Goal: Task Accomplishment & Management: Complete application form

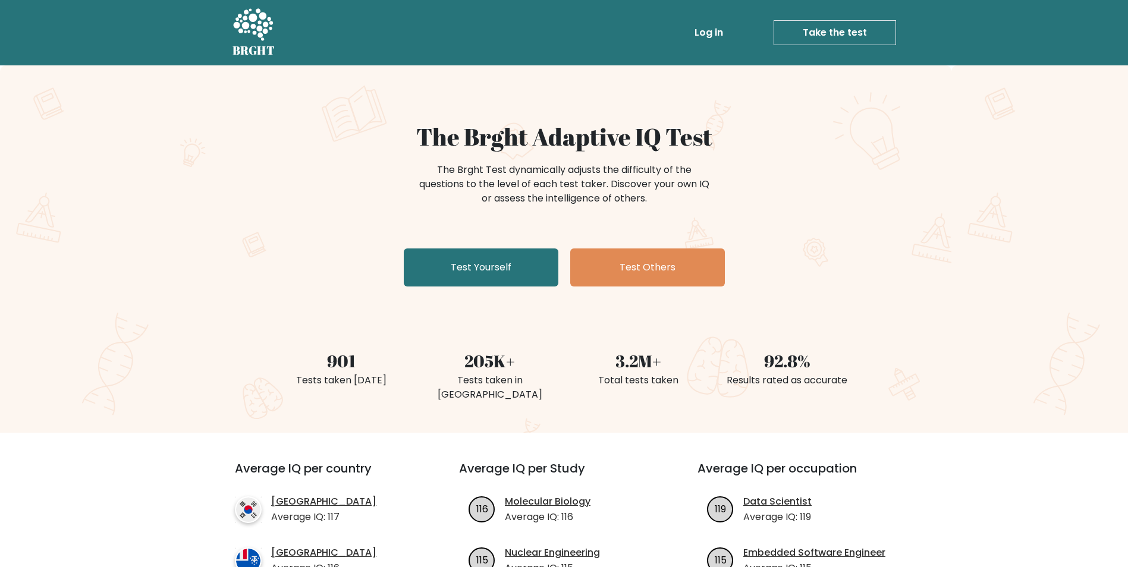
click at [806, 29] on link "Take the test" at bounding box center [835, 32] width 122 height 25
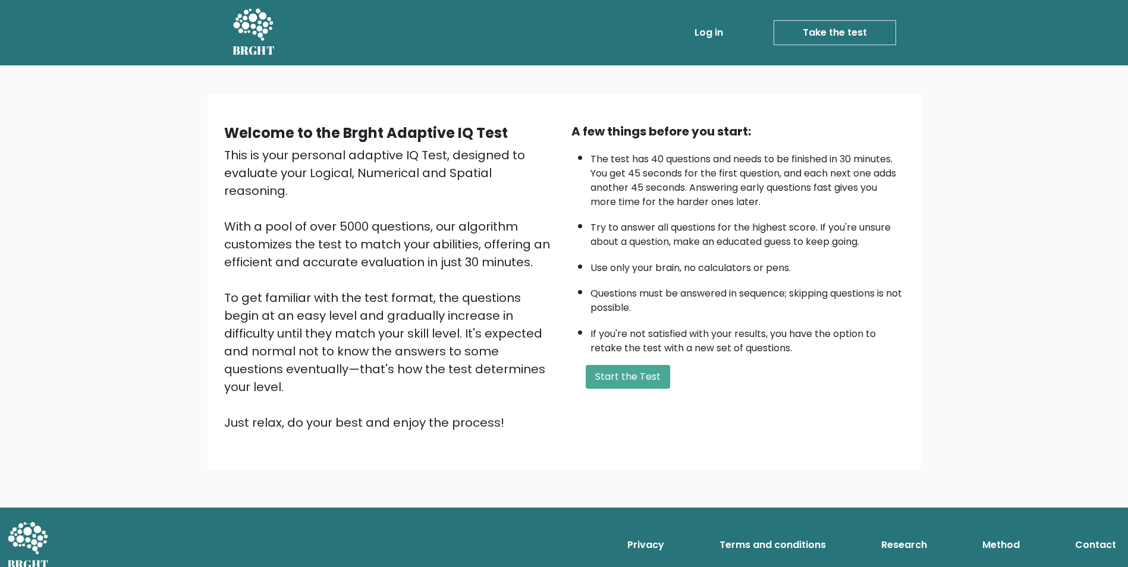
click at [628, 386] on div "A few things before you start: The test has 40 questions and needs to be finish…" at bounding box center [737, 276] width 347 height 309
click at [629, 389] on button "Start the Test" at bounding box center [628, 377] width 84 height 24
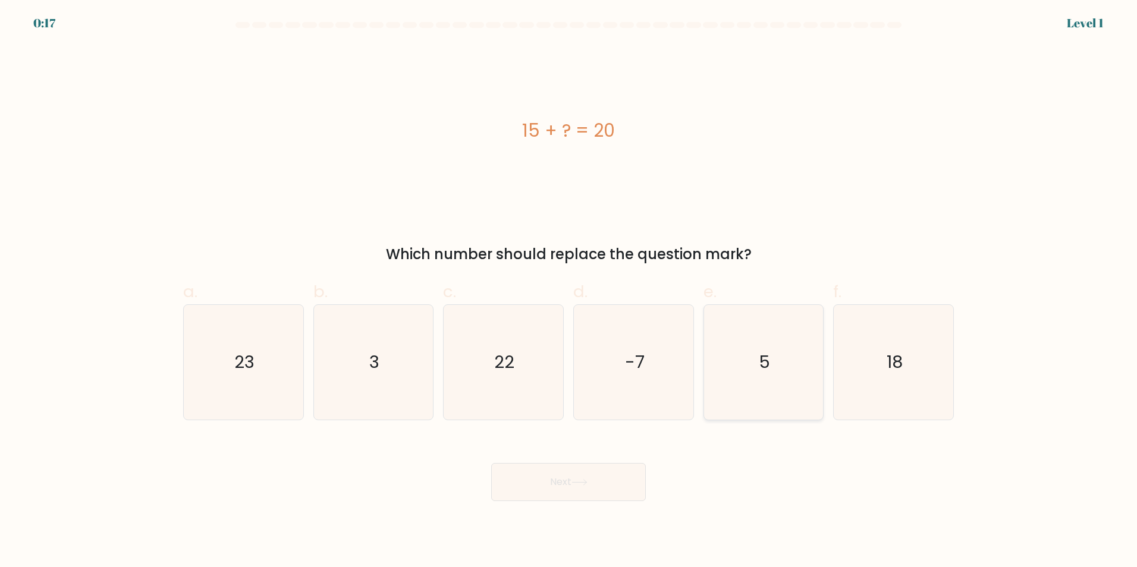
click at [759, 359] on icon "5" at bounding box center [763, 362] width 115 height 115
click at [569, 291] on input "e. 5" at bounding box center [568, 288] width 1 height 8
radio input "true"
click at [759, 359] on icon "5" at bounding box center [763, 363] width 114 height 114
click at [569, 291] on input "e. 5" at bounding box center [568, 288] width 1 height 8
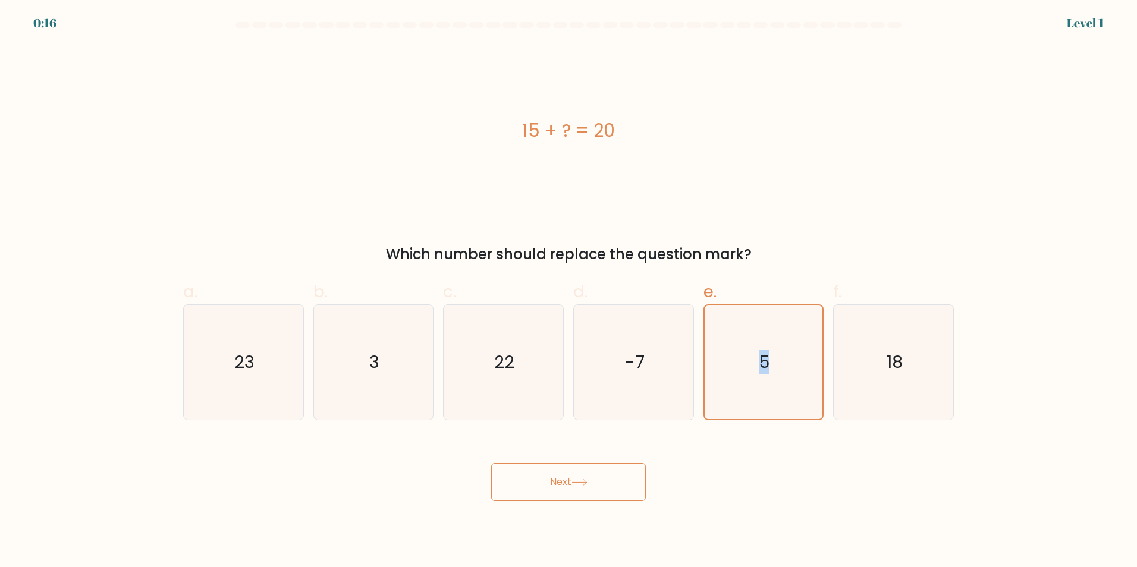
click at [573, 487] on button "Next" at bounding box center [568, 482] width 155 height 38
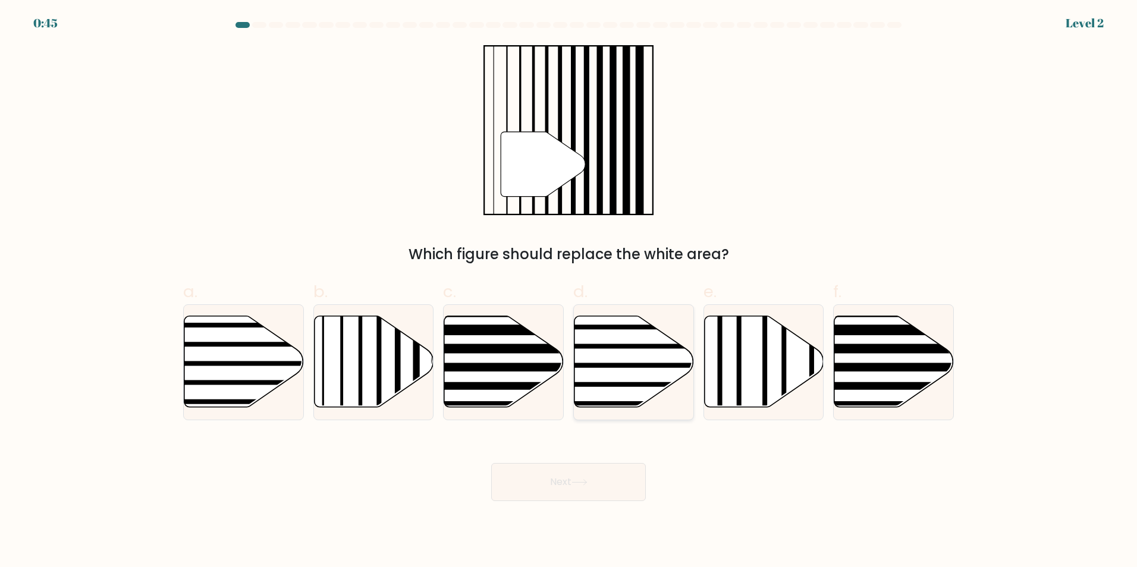
click at [599, 357] on icon at bounding box center [634, 362] width 120 height 92
click at [569, 291] on input "d." at bounding box center [568, 288] width 1 height 8
radio input "true"
click at [390, 352] on icon at bounding box center [374, 362] width 120 height 92
click at [568, 291] on input "b." at bounding box center [568, 288] width 1 height 8
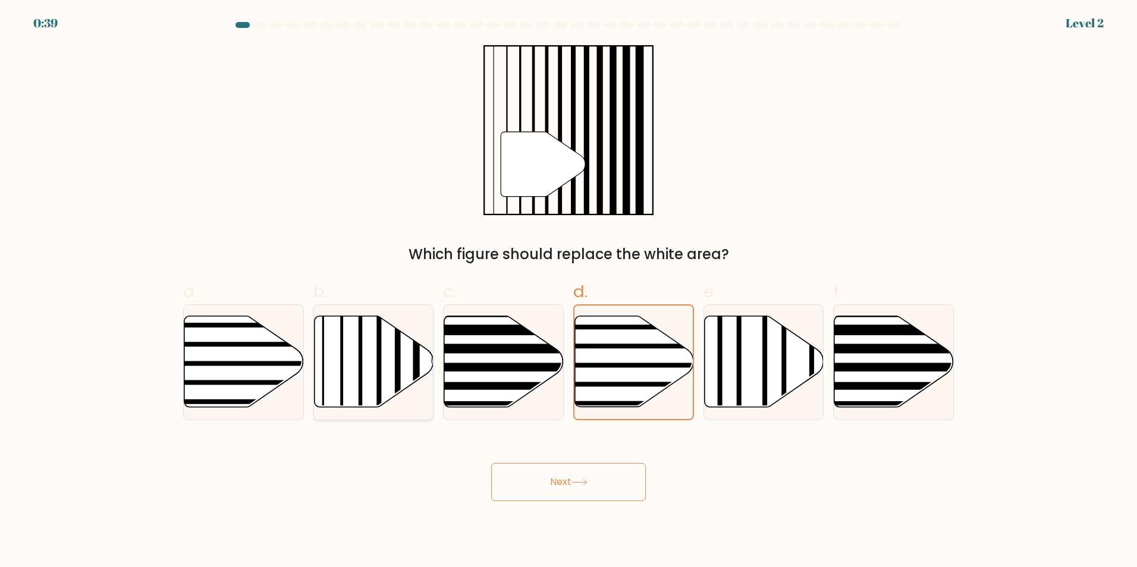
radio input "true"
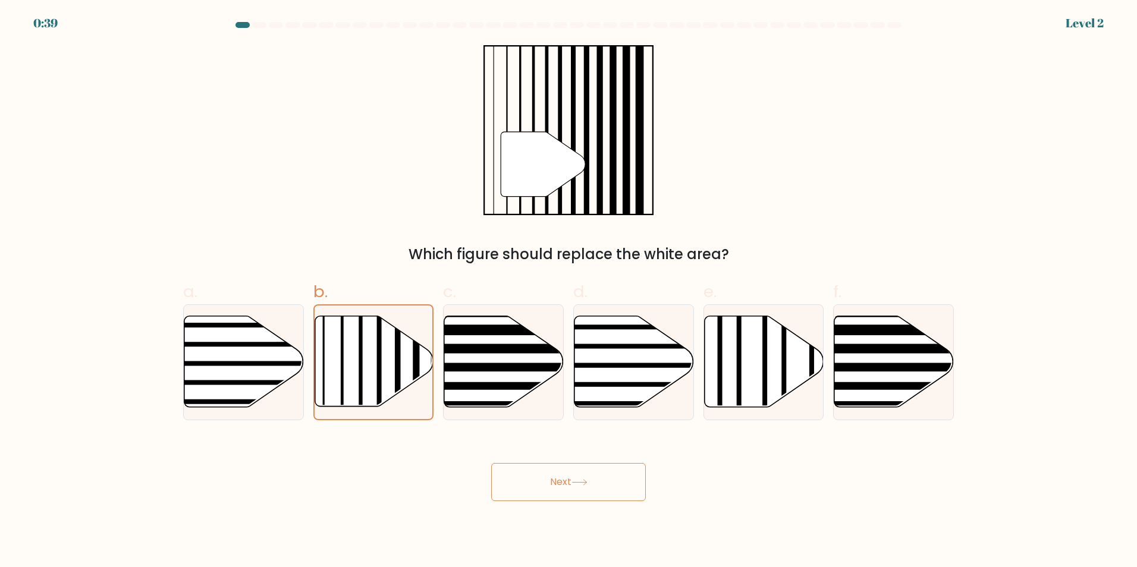
click at [592, 488] on button "Next" at bounding box center [568, 482] width 155 height 38
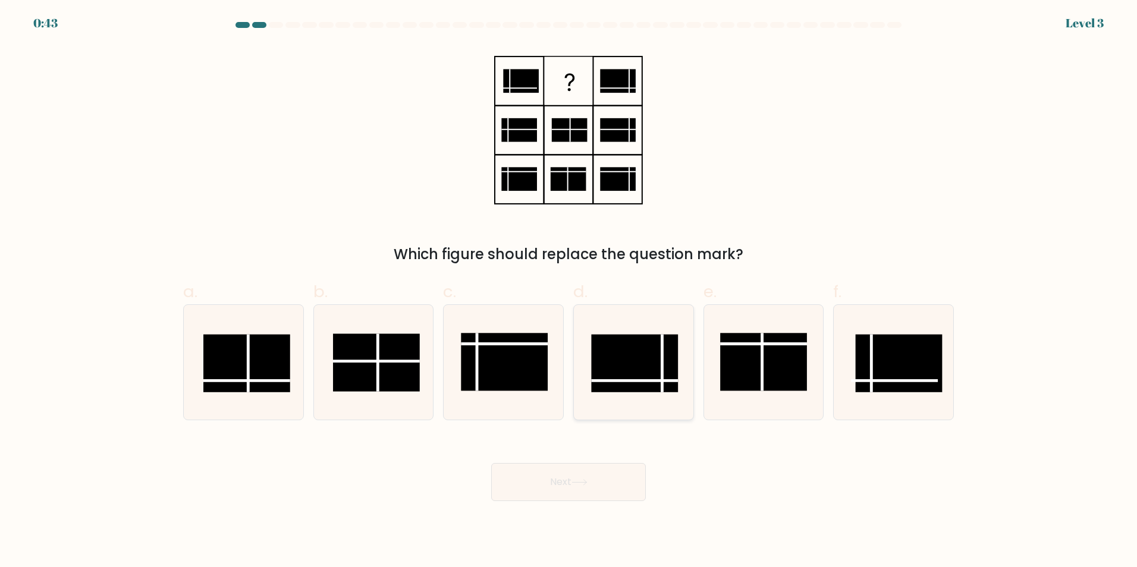
click at [625, 360] on rect at bounding box center [634, 363] width 87 height 58
click at [569, 291] on input "d." at bounding box center [568, 288] width 1 height 8
radio input "true"
click at [578, 486] on icon at bounding box center [579, 482] width 16 height 7
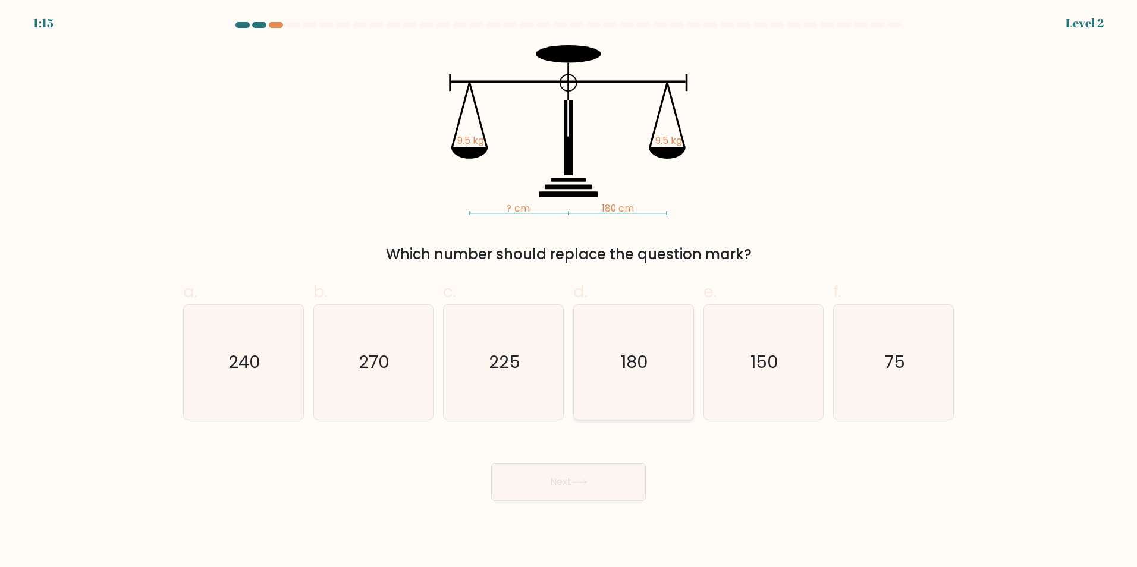
click at [622, 350] on icon "180" at bounding box center [633, 362] width 115 height 115
click at [569, 291] on input "d. 180" at bounding box center [568, 288] width 1 height 8
radio input "true"
click at [571, 486] on button "Next" at bounding box center [568, 482] width 155 height 38
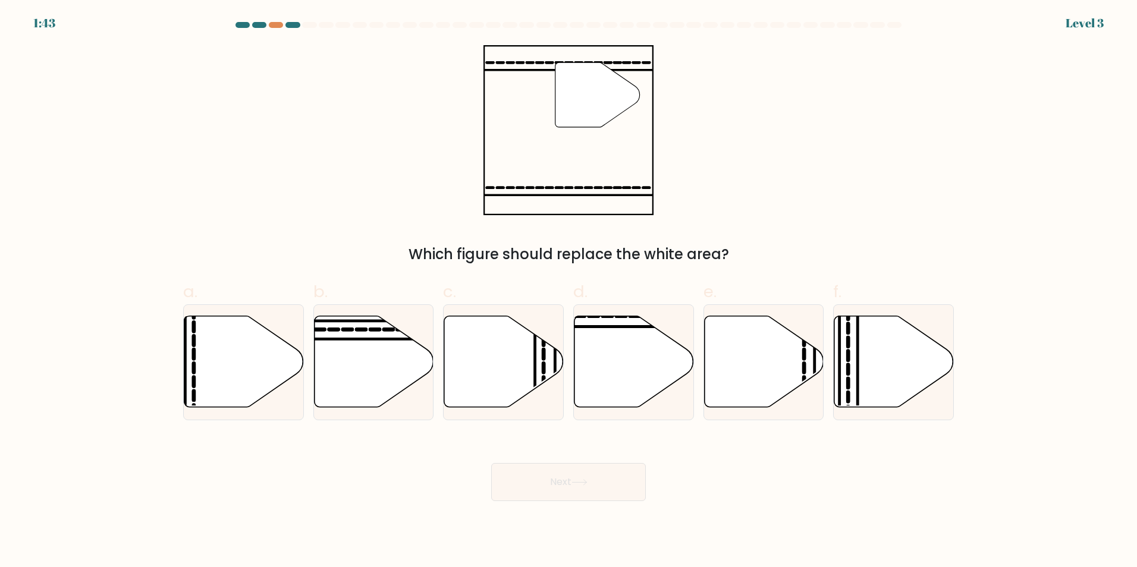
drag, startPoint x: 624, startPoint y: 367, endPoint x: 593, endPoint y: 293, distance: 80.2
click at [593, 293] on label "d." at bounding box center [633, 349] width 121 height 140
click at [569, 291] on input "d." at bounding box center [568, 288] width 1 height 8
radio input "true"
click at [581, 476] on button "Next" at bounding box center [568, 482] width 155 height 38
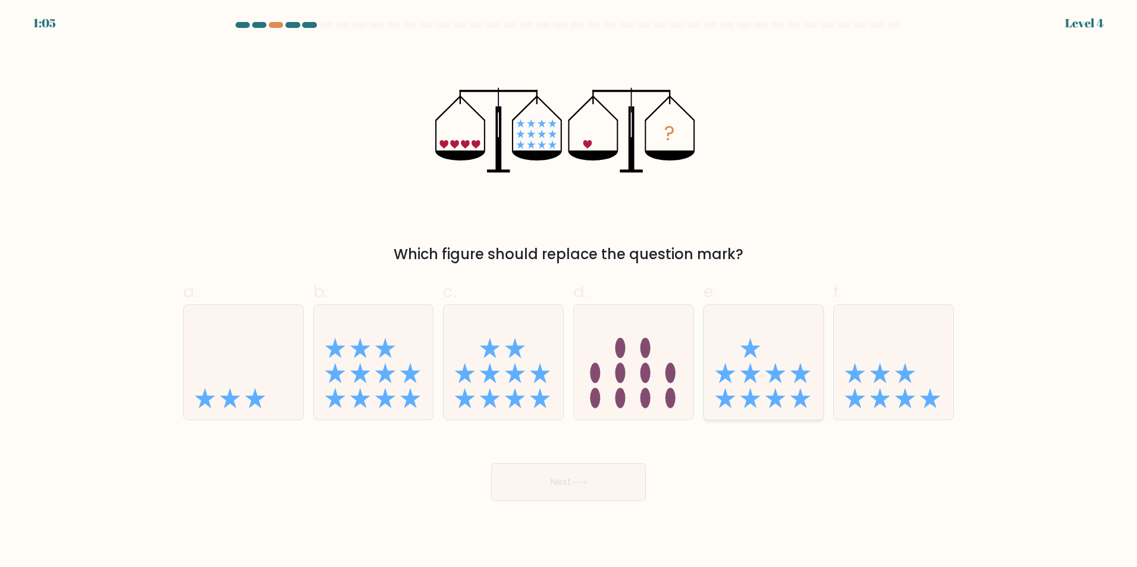
click at [780, 382] on icon at bounding box center [775, 373] width 20 height 20
click at [569, 291] on input "e." at bounding box center [568, 288] width 1 height 8
radio input "true"
click at [558, 497] on button "Next" at bounding box center [568, 482] width 155 height 38
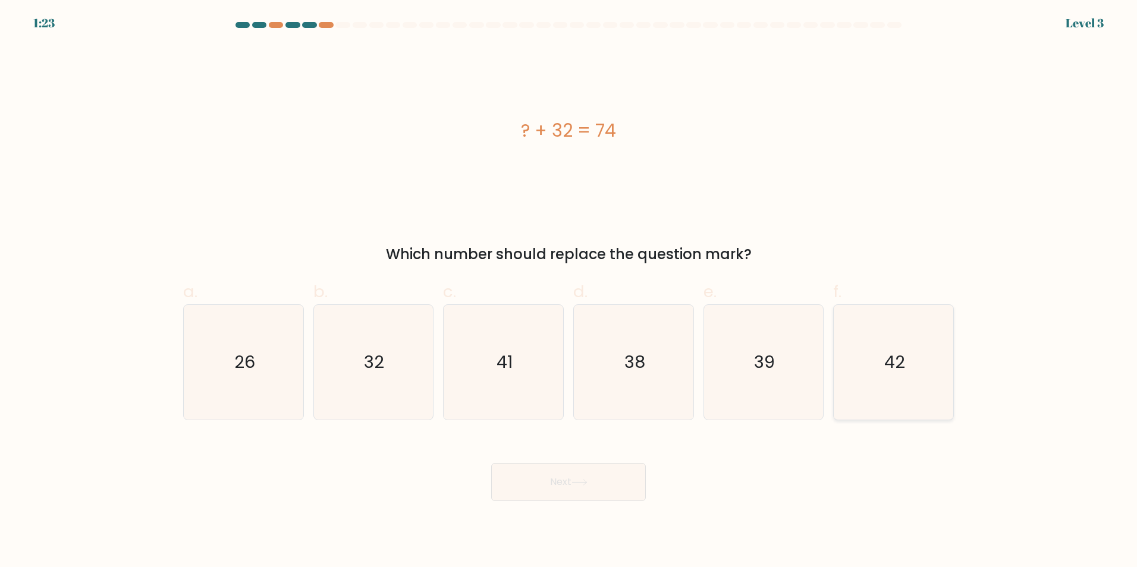
click at [924, 351] on icon "42" at bounding box center [893, 362] width 115 height 115
click at [569, 291] on input "f. 42" at bounding box center [568, 288] width 1 height 8
radio input "true"
click at [924, 351] on icon "42" at bounding box center [894, 363] width 114 height 114
click at [569, 291] on input "f. 42" at bounding box center [568, 288] width 1 height 8
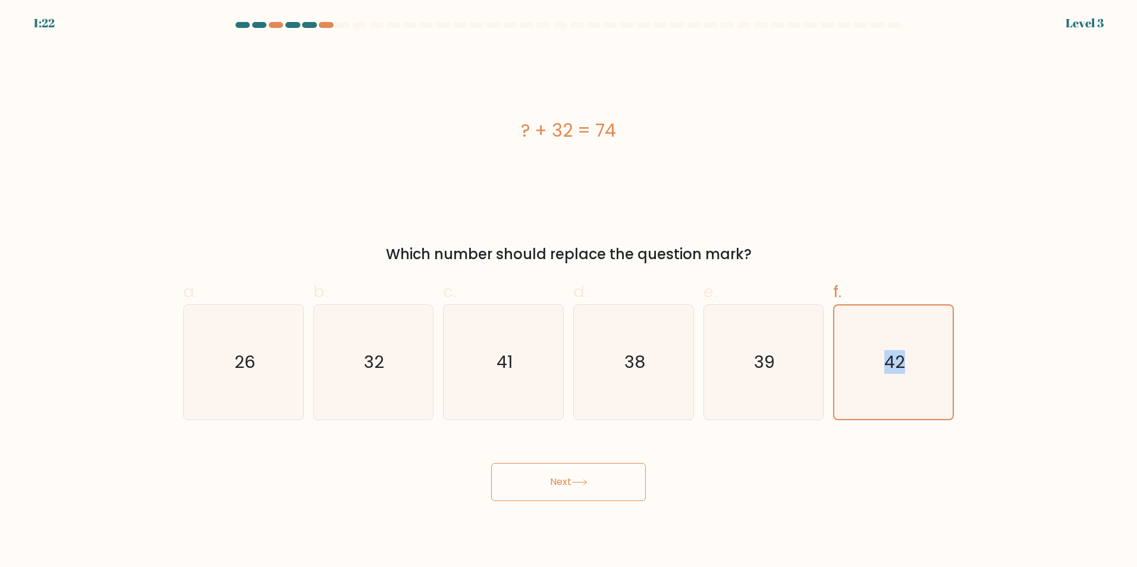
click at [574, 499] on button "Next" at bounding box center [568, 482] width 155 height 38
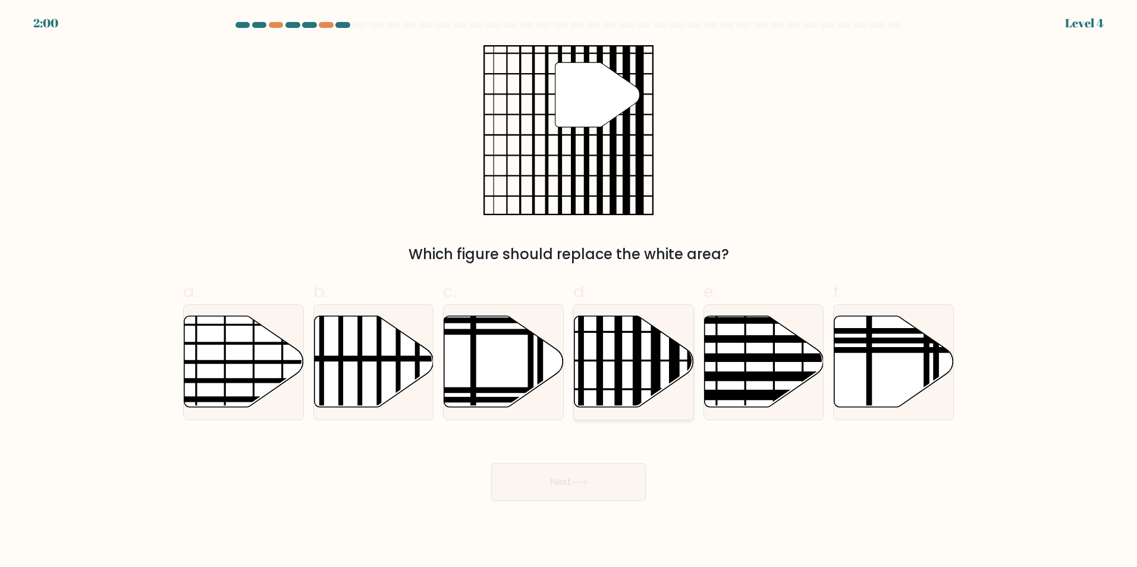
click at [632, 337] on icon at bounding box center [634, 362] width 120 height 92
click at [569, 291] on input "d." at bounding box center [568, 288] width 1 height 8
radio input "true"
click at [632, 337] on icon at bounding box center [634, 361] width 118 height 90
click at [569, 291] on input "d." at bounding box center [568, 288] width 1 height 8
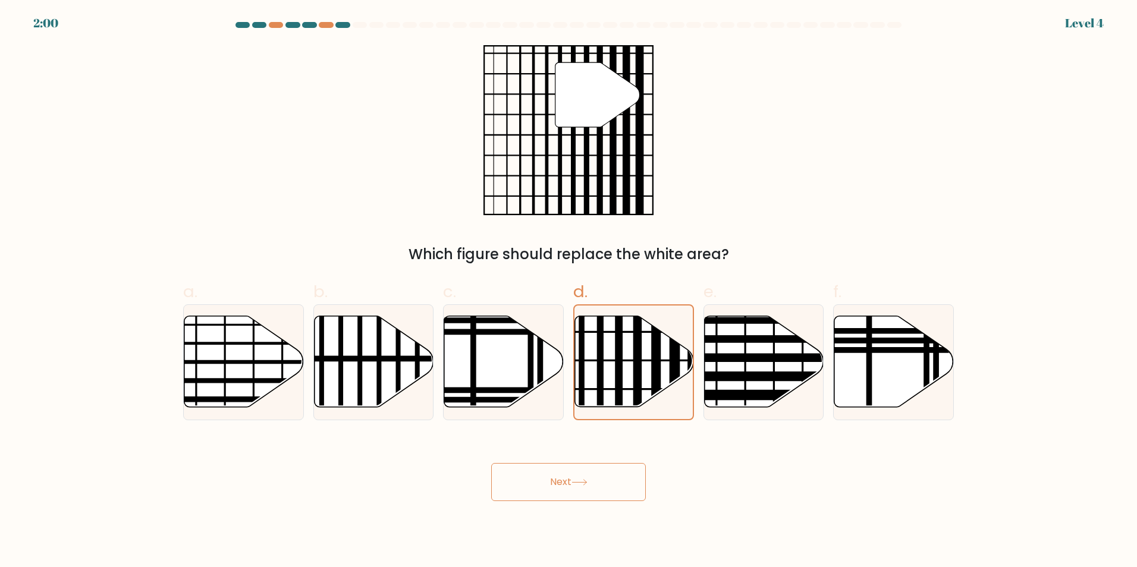
click at [579, 492] on button "Next" at bounding box center [568, 482] width 155 height 38
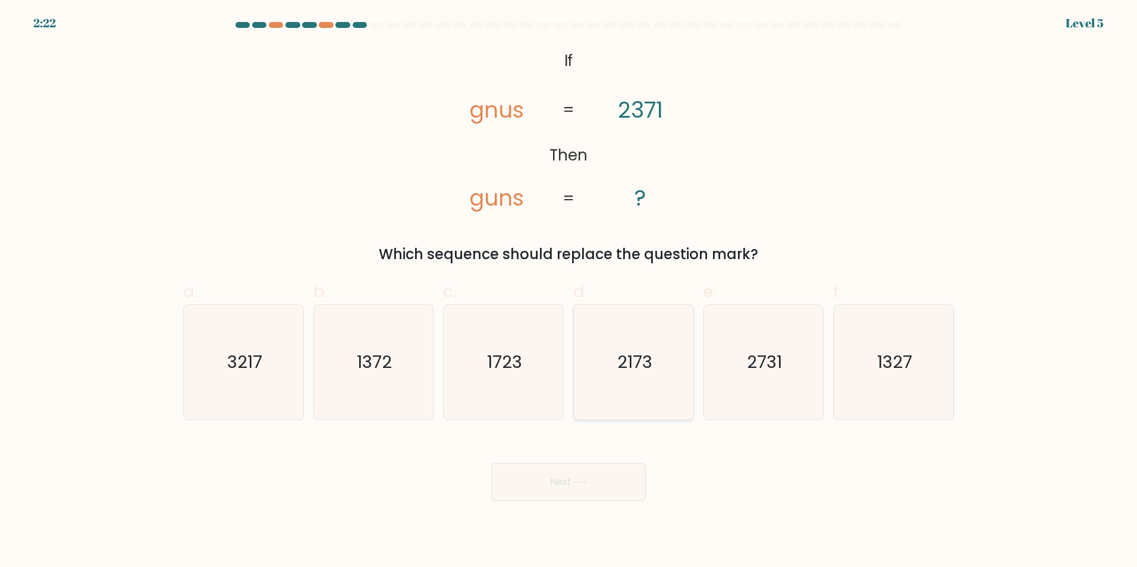
click at [668, 369] on icon "2173" at bounding box center [633, 362] width 115 height 115
click at [569, 291] on input "d. 2173" at bounding box center [568, 288] width 1 height 8
radio input "true"
click at [605, 476] on button "Next" at bounding box center [568, 482] width 155 height 38
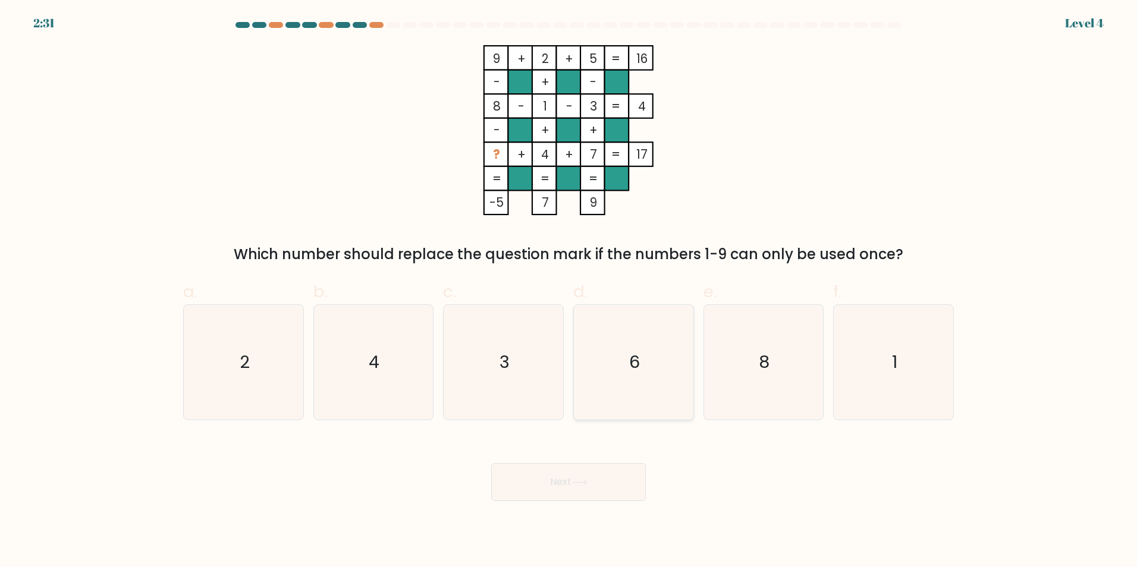
click at [659, 352] on icon "6" at bounding box center [633, 362] width 115 height 115
click at [569, 291] on input "d. 6" at bounding box center [568, 288] width 1 height 8
radio input "true"
click at [659, 352] on icon "6" at bounding box center [634, 363] width 114 height 114
click at [569, 291] on input "d. 6" at bounding box center [568, 288] width 1 height 8
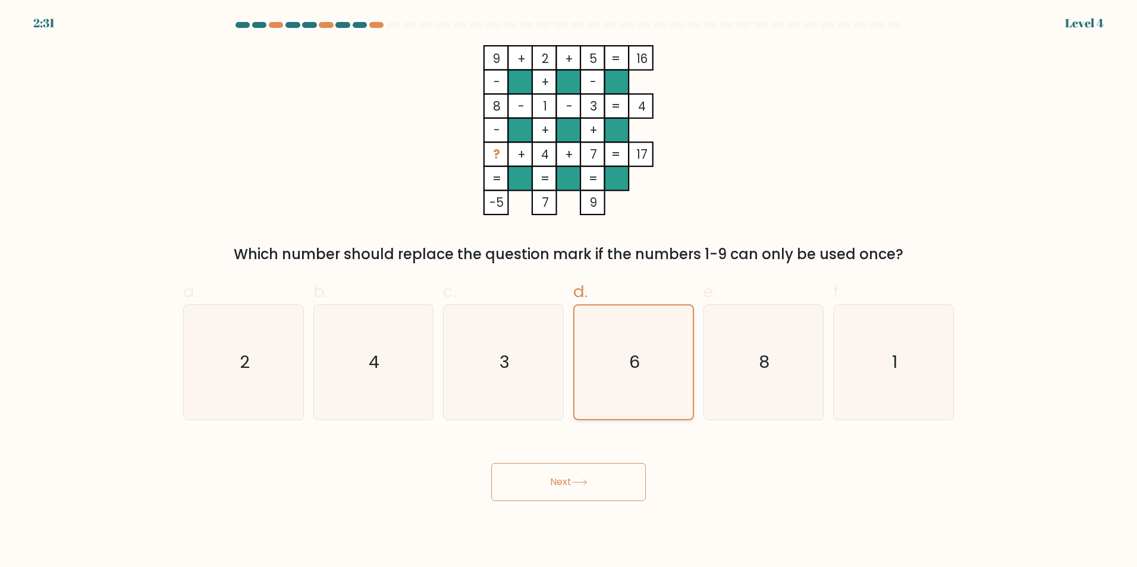
click at [659, 352] on icon "6" at bounding box center [634, 363] width 114 height 114
click at [569, 291] on input "d. 6" at bounding box center [568, 288] width 1 height 8
click at [569, 485] on button "Next" at bounding box center [568, 482] width 155 height 38
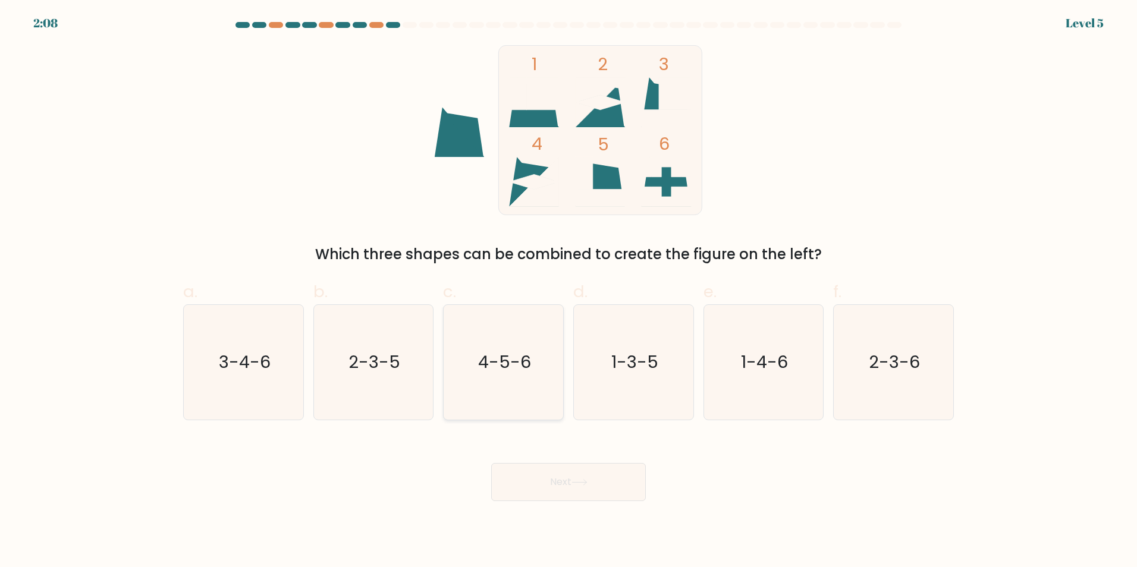
click at [505, 368] on text "4-5-6" at bounding box center [504, 362] width 53 height 24
click at [595, 501] on button "Next" at bounding box center [568, 482] width 155 height 38
click at [565, 483] on button "Next" at bounding box center [568, 482] width 155 height 38
click at [526, 342] on icon "4-5-6" at bounding box center [503, 362] width 115 height 115
click at [568, 291] on input "c. 4-5-6" at bounding box center [568, 288] width 1 height 8
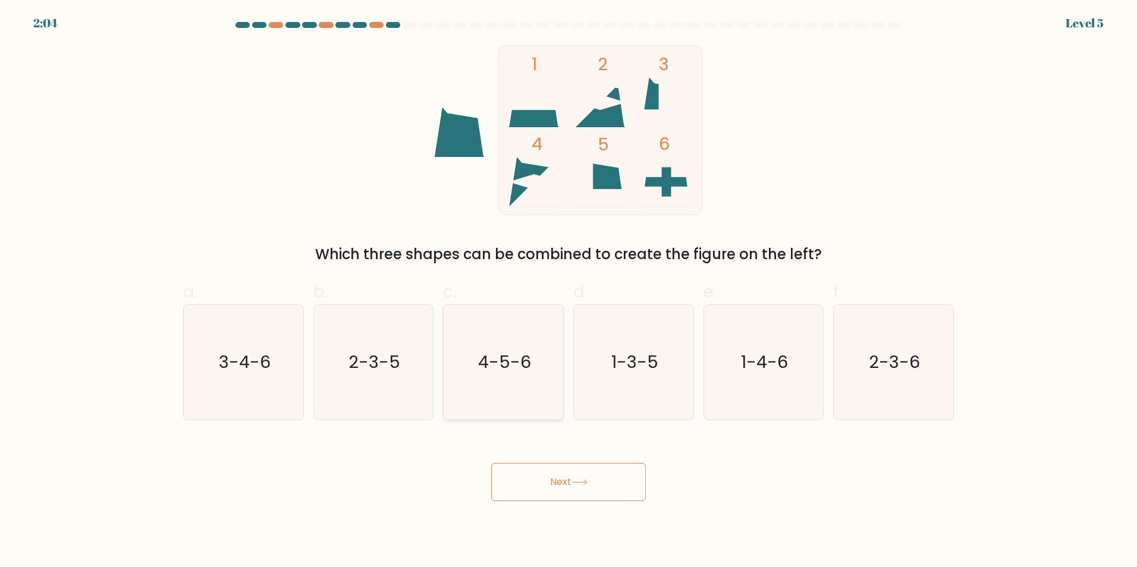
radio input "true"
click at [526, 342] on icon "4-5-6" at bounding box center [504, 363] width 114 height 114
click at [568, 291] on input "c. 4-5-6" at bounding box center [568, 288] width 1 height 8
click at [584, 483] on button "Next" at bounding box center [568, 482] width 155 height 38
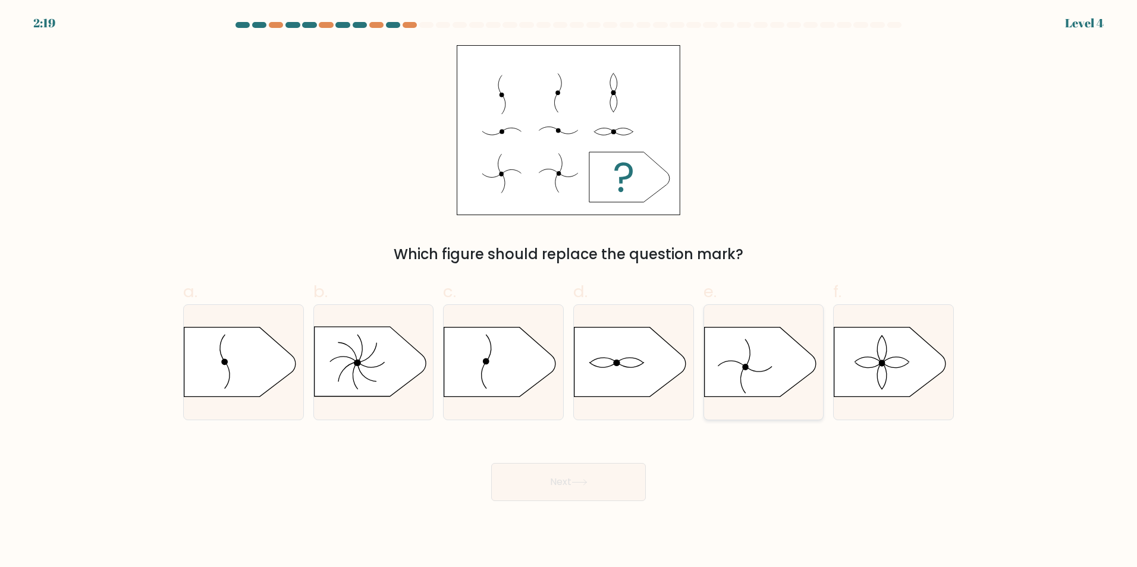
click at [731, 345] on icon at bounding box center [760, 362] width 112 height 70
click at [569, 291] on input "e." at bounding box center [568, 288] width 1 height 8
radio input "true"
click at [566, 496] on button "Next" at bounding box center [568, 482] width 155 height 38
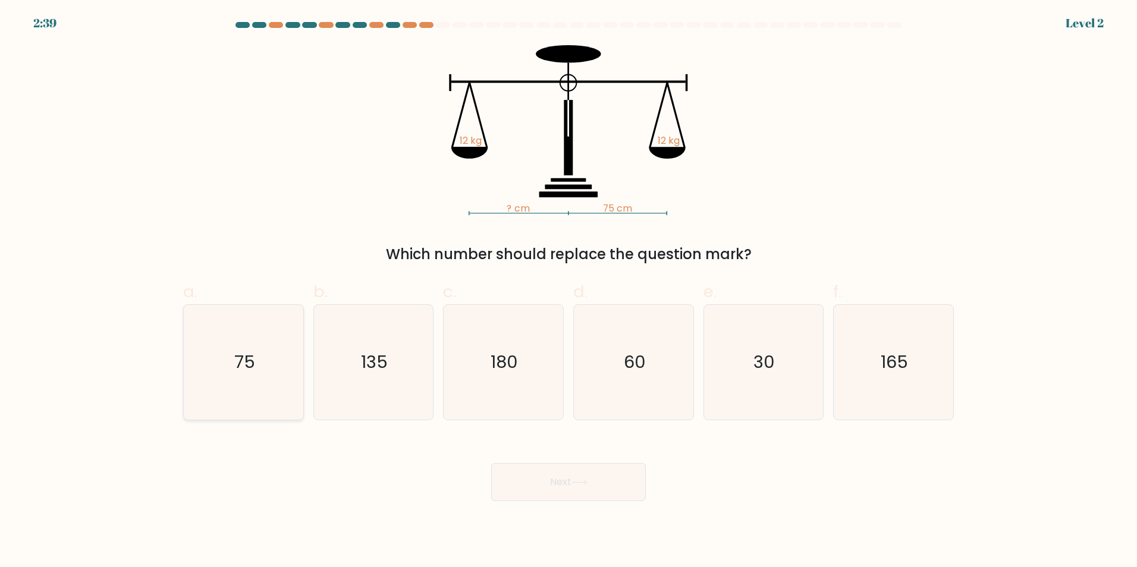
click at [241, 364] on text "75" at bounding box center [244, 362] width 21 height 24
click at [568, 291] on input "a. 75" at bounding box center [568, 288] width 1 height 8
radio input "true"
click at [568, 482] on button "Next" at bounding box center [568, 482] width 155 height 38
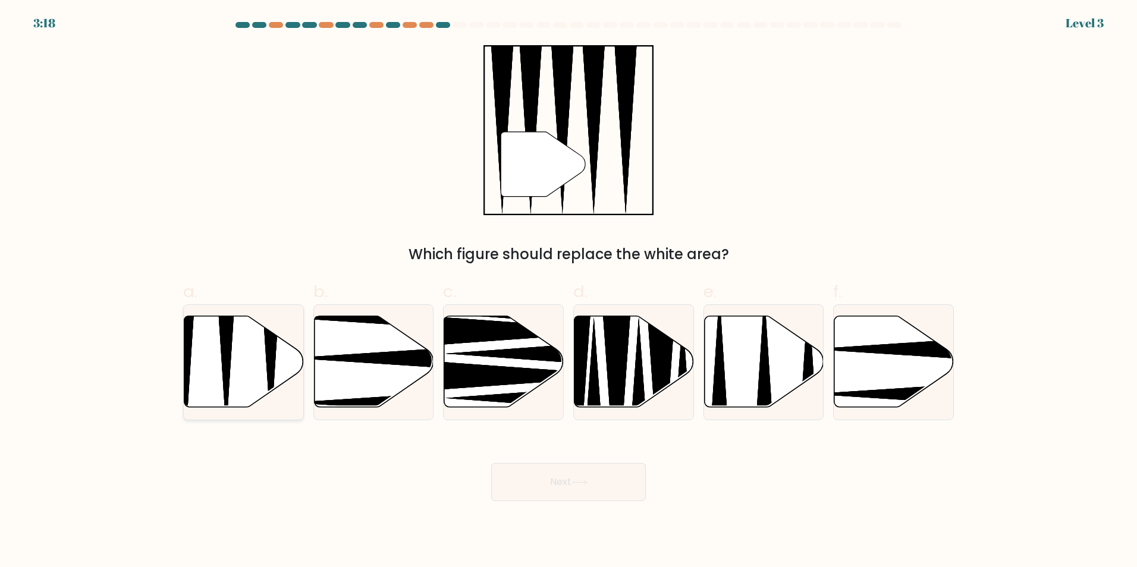
click at [283, 344] on icon at bounding box center [244, 362] width 120 height 92
click at [568, 291] on input "a." at bounding box center [568, 288] width 1 height 8
radio input "true"
click at [599, 494] on button "Next" at bounding box center [568, 482] width 155 height 38
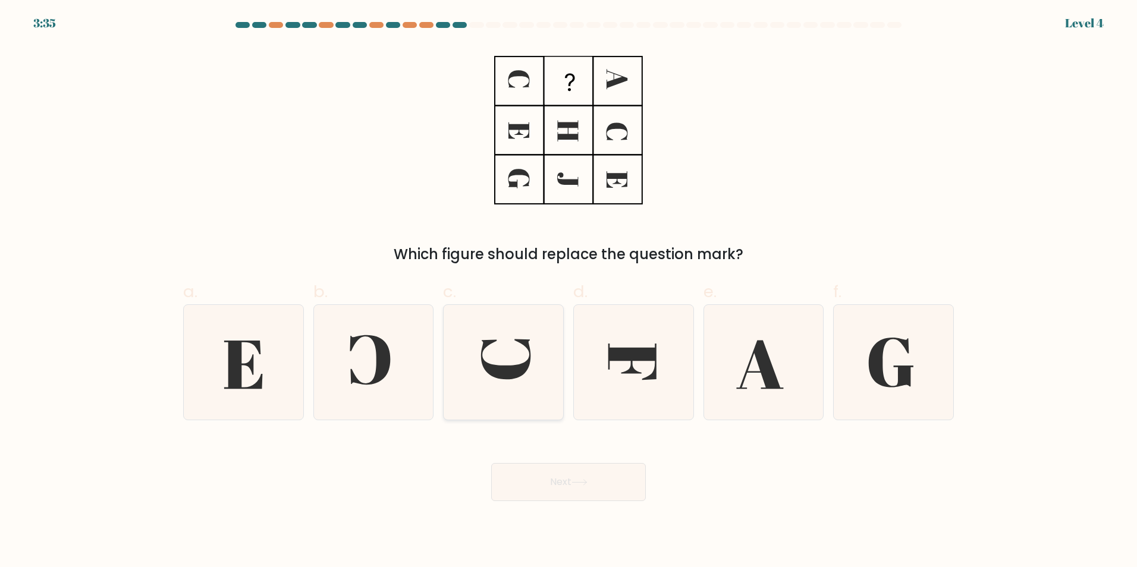
click at [507, 347] on icon at bounding box center [503, 362] width 115 height 115
click at [568, 291] on input "c." at bounding box center [568, 288] width 1 height 8
radio input "true"
click at [583, 498] on button "Next" at bounding box center [568, 482] width 155 height 38
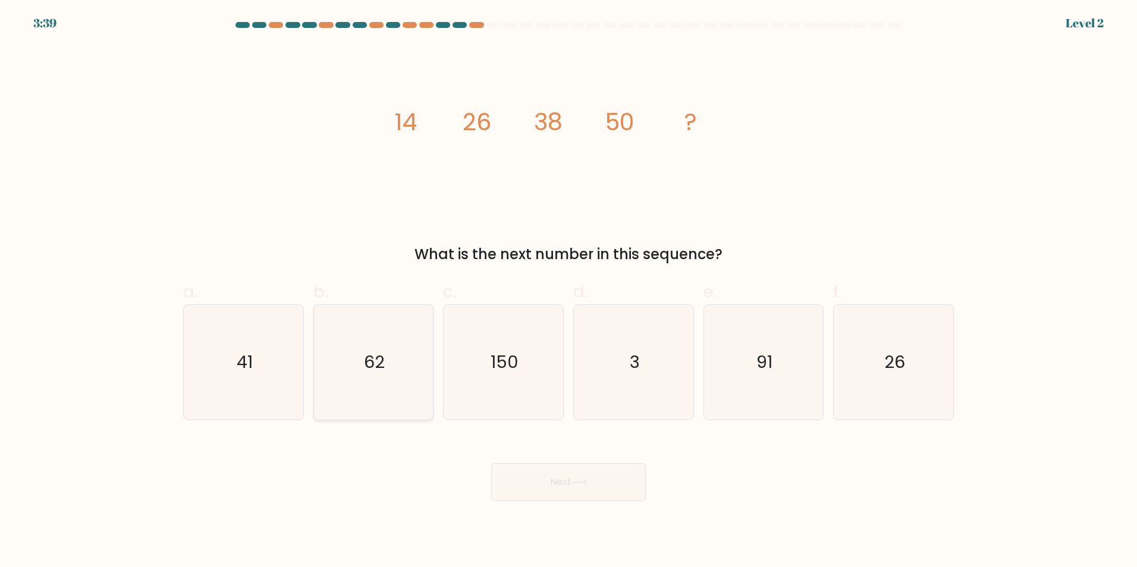
click at [390, 348] on icon "62" at bounding box center [373, 362] width 115 height 115
click at [568, 291] on input "b. 62" at bounding box center [568, 288] width 1 height 8
radio input "true"
click at [569, 490] on button "Next" at bounding box center [568, 482] width 155 height 38
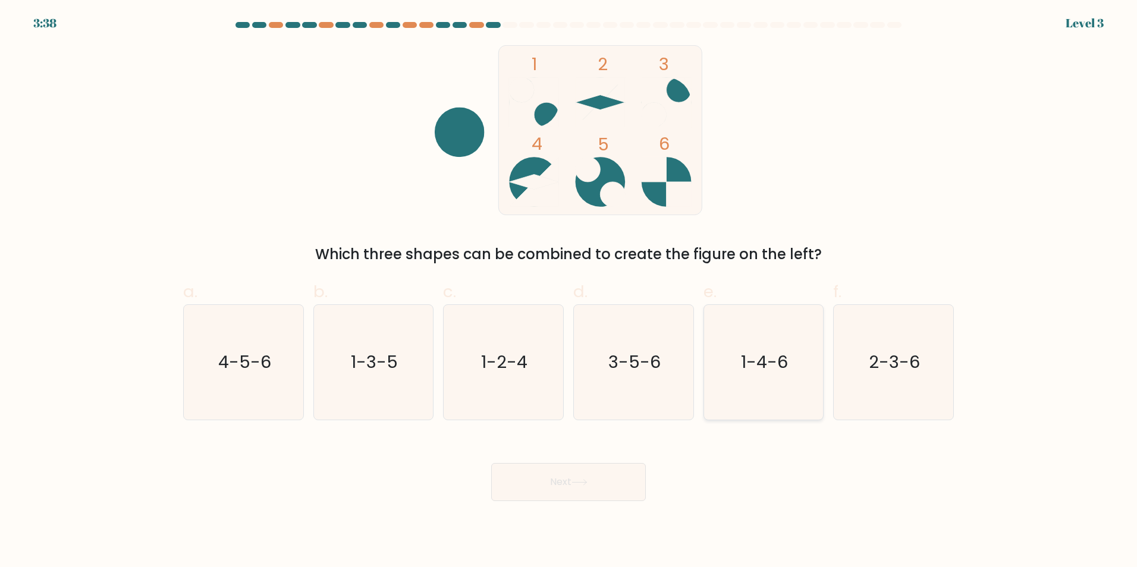
click at [768, 344] on icon "1-4-6" at bounding box center [763, 362] width 115 height 115
click at [569, 291] on input "e. 1-4-6" at bounding box center [568, 288] width 1 height 8
radio input "true"
click at [887, 378] on icon "2-3-6" at bounding box center [893, 362] width 115 height 115
click at [569, 291] on input "f. 2-3-6" at bounding box center [568, 288] width 1 height 8
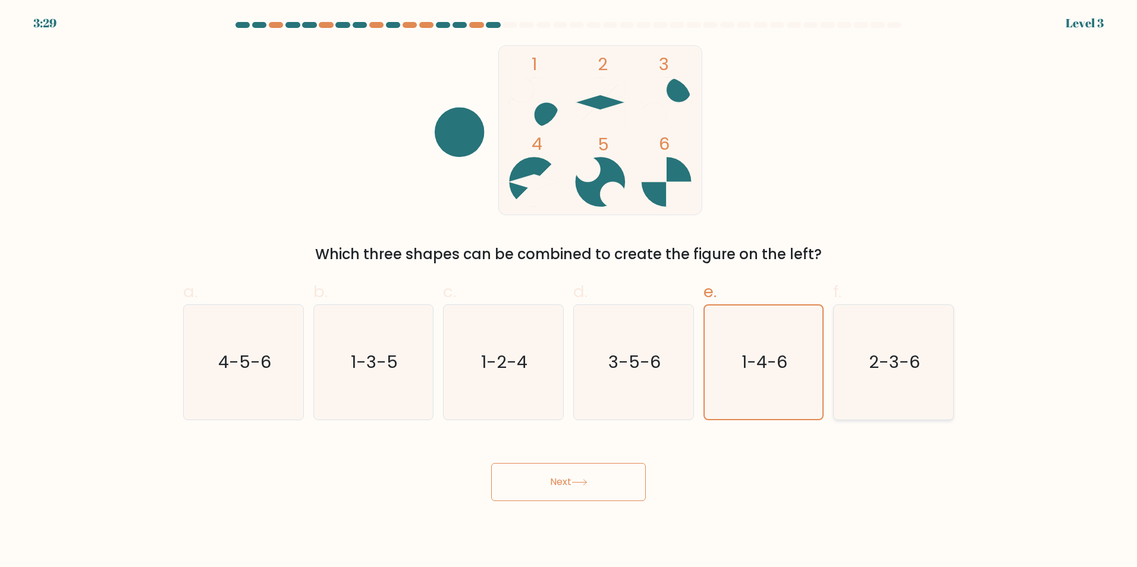
radio input "true"
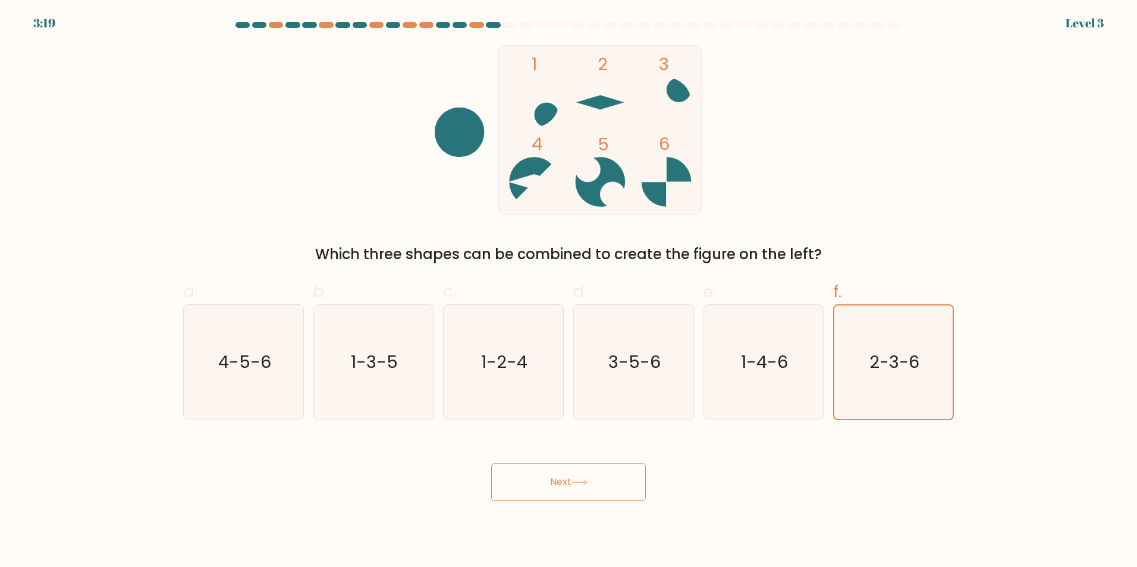
click at [433, 353] on div "b. 1-3-5" at bounding box center [374, 349] width 130 height 140
click at [414, 344] on icon "1-3-5" at bounding box center [373, 362] width 115 height 115
click at [568, 291] on input "b. 1-3-5" at bounding box center [568, 288] width 1 height 8
radio input "true"
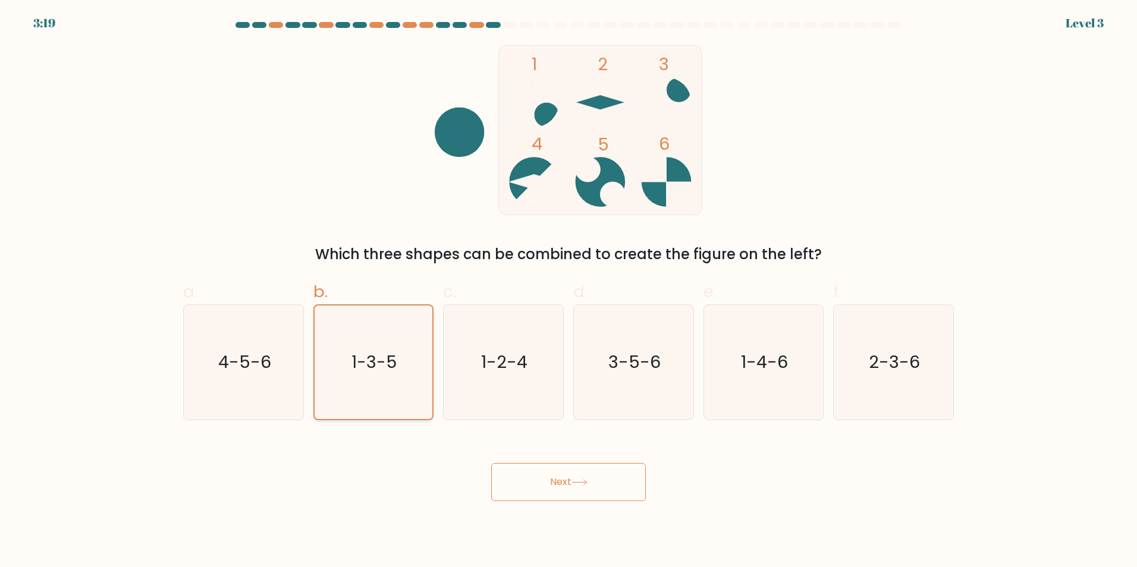
click at [414, 344] on icon "1-3-5" at bounding box center [373, 363] width 114 height 114
click at [568, 291] on input "b. 1-3-5" at bounding box center [568, 288] width 1 height 8
click at [586, 485] on icon at bounding box center [579, 482] width 14 height 5
click at [587, 486] on icon at bounding box center [579, 482] width 16 height 7
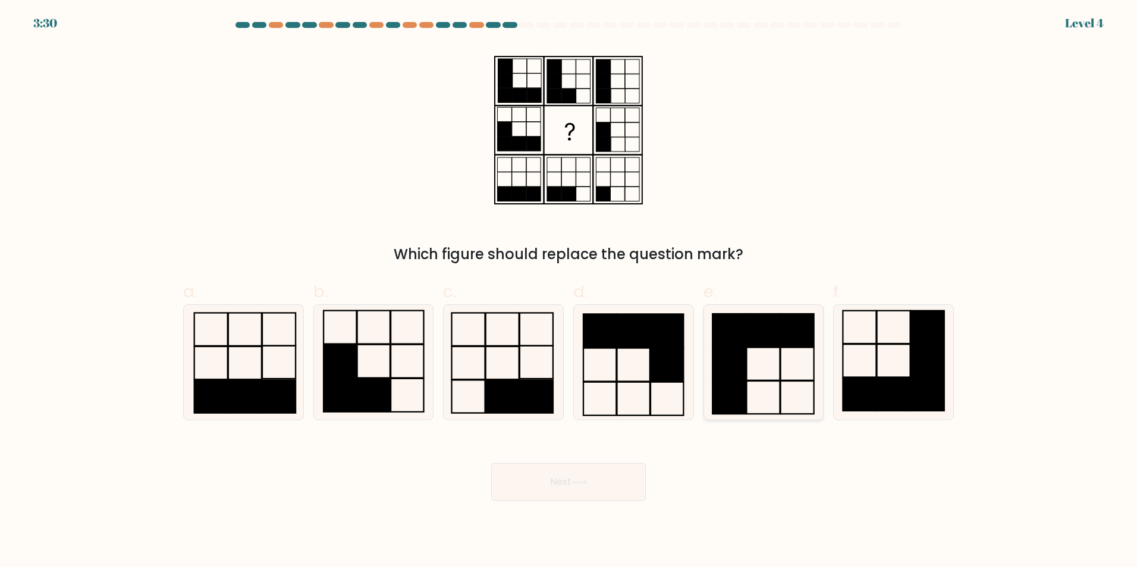
click at [734, 353] on rect at bounding box center [729, 363] width 33 height 33
click at [569, 291] on input "e." at bounding box center [568, 288] width 1 height 8
radio input "true"
click at [593, 489] on button "Next" at bounding box center [568, 482] width 155 height 38
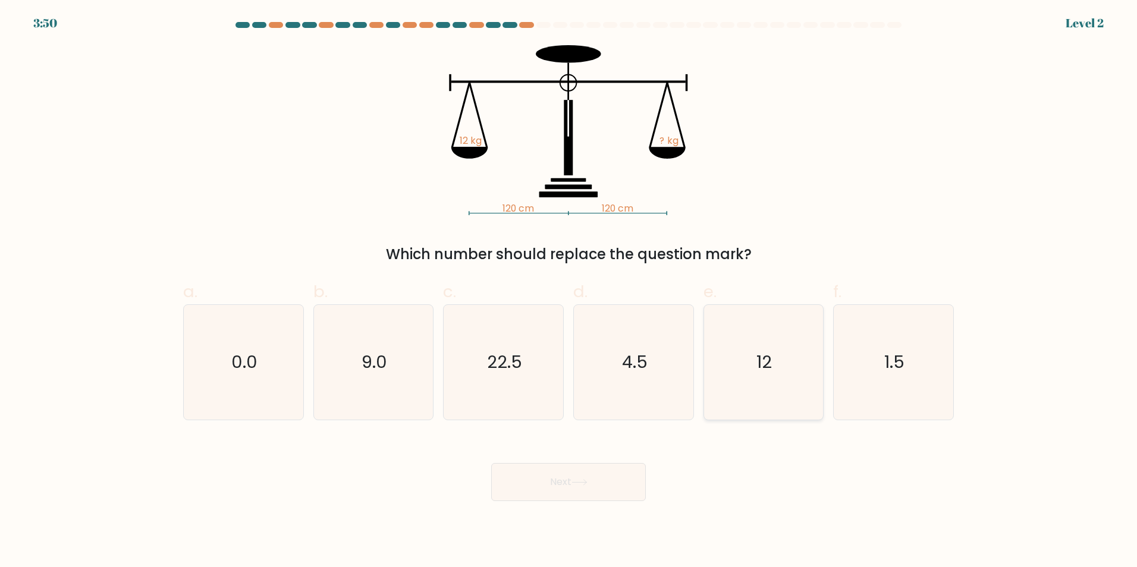
click at [769, 352] on icon "12" at bounding box center [763, 362] width 115 height 115
click at [569, 291] on input "e. 12" at bounding box center [568, 288] width 1 height 8
radio input "true"
click at [604, 490] on button "Next" at bounding box center [568, 482] width 155 height 38
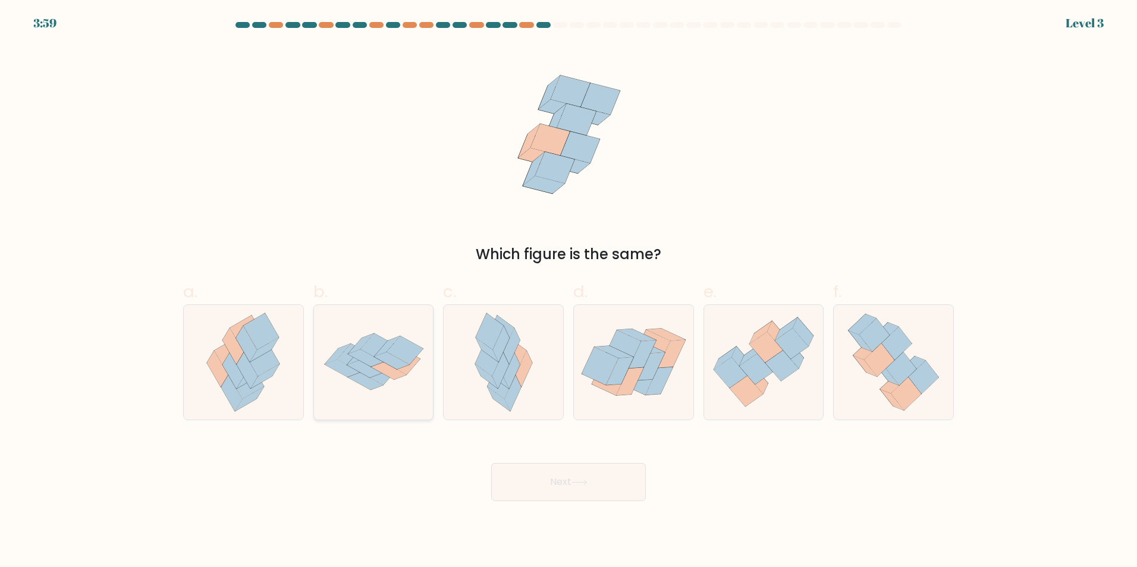
click at [366, 386] on icon at bounding box center [365, 381] width 35 height 17
click at [568, 291] on input "b." at bounding box center [568, 288] width 1 height 8
radio input "true"
click at [552, 489] on button "Next" at bounding box center [568, 482] width 155 height 38
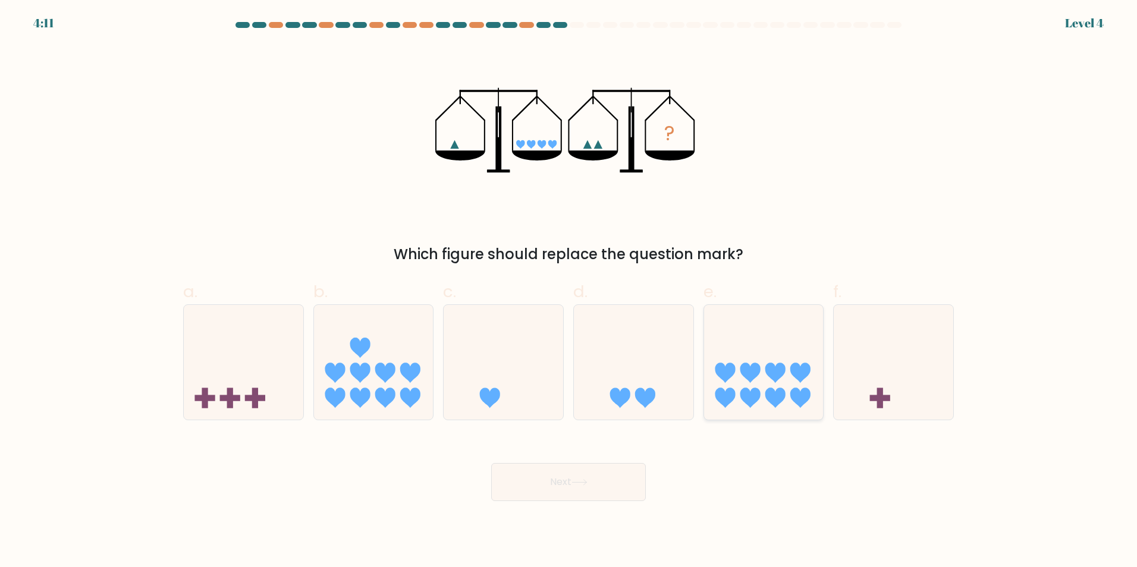
click at [742, 376] on icon at bounding box center [750, 373] width 20 height 20
click at [569, 291] on input "e." at bounding box center [568, 288] width 1 height 8
radio input "true"
click at [742, 376] on icon at bounding box center [750, 373] width 20 height 20
click at [569, 291] on input "e." at bounding box center [568, 288] width 1 height 8
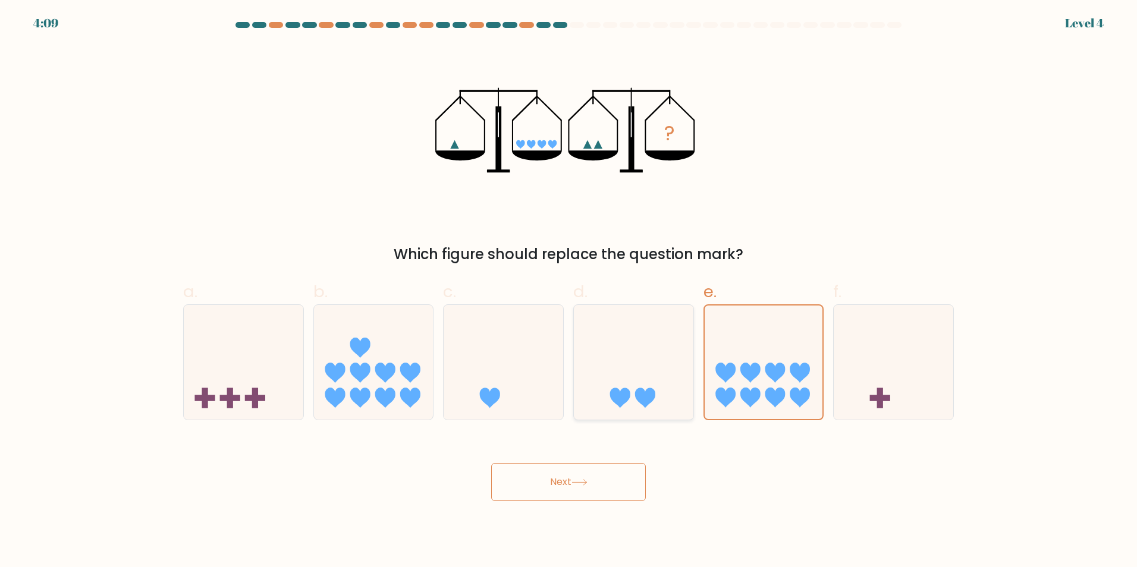
click at [656, 388] on icon at bounding box center [634, 362] width 120 height 99
click at [569, 291] on input "d." at bounding box center [568, 288] width 1 height 8
radio input "true"
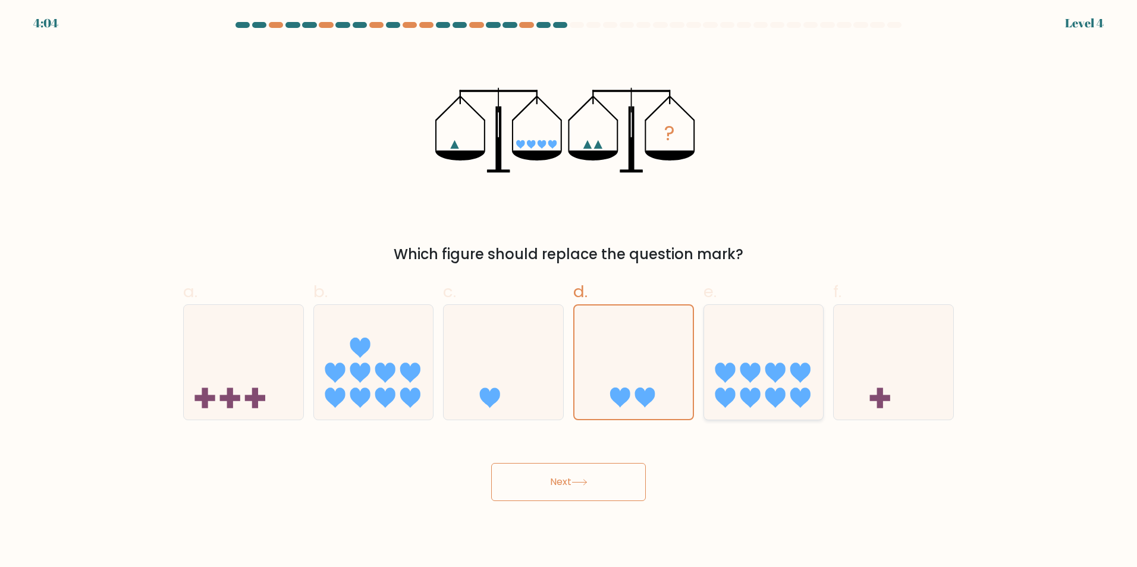
click at [760, 374] on icon at bounding box center [750, 373] width 20 height 20
click at [569, 291] on input "e." at bounding box center [568, 288] width 1 height 8
radio input "true"
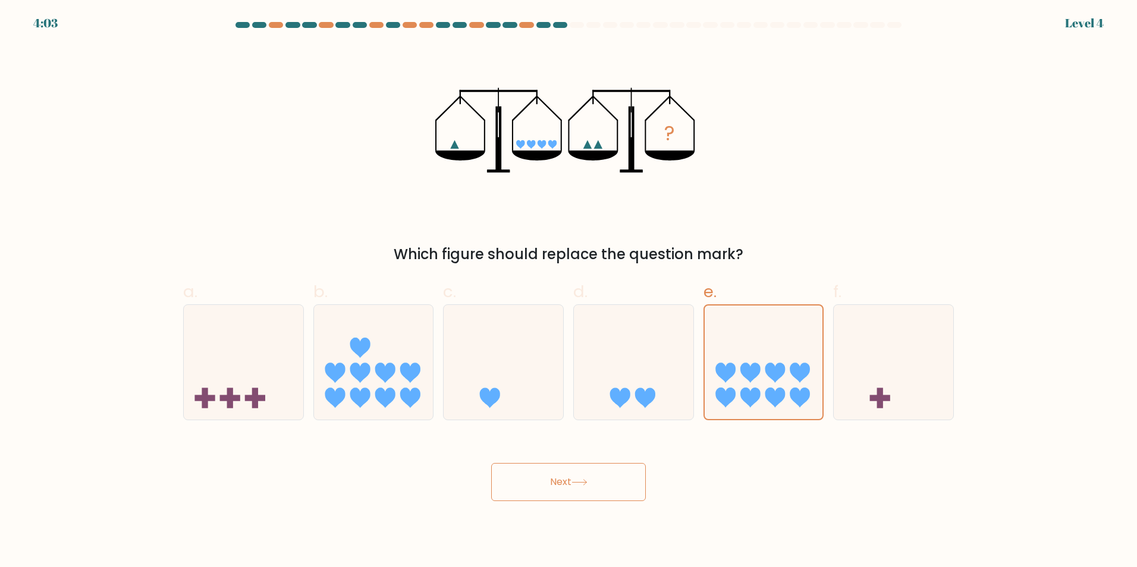
click at [600, 482] on button "Next" at bounding box center [568, 482] width 155 height 38
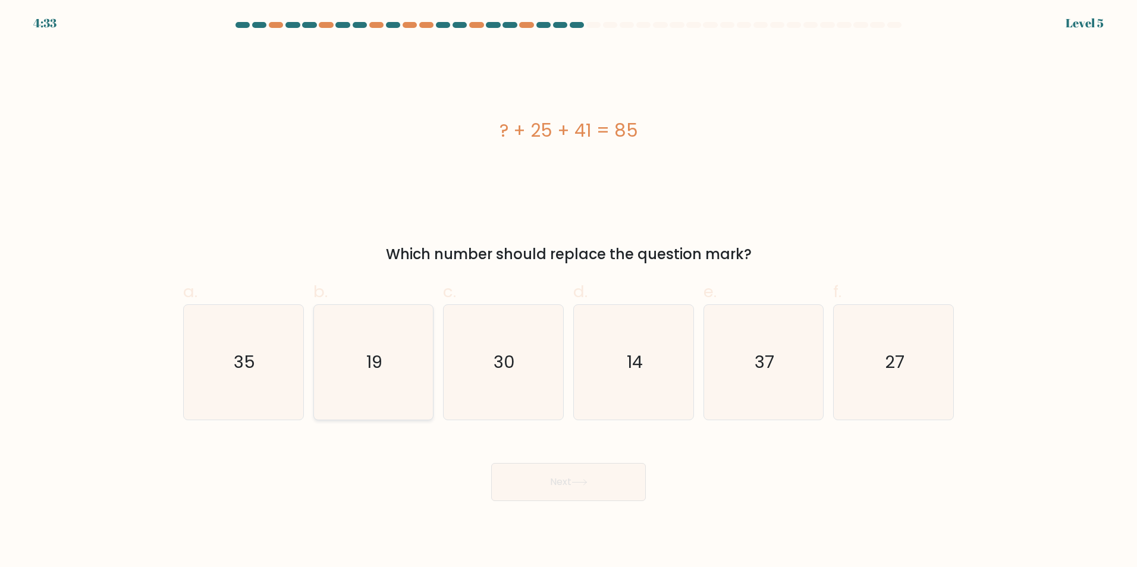
click at [394, 373] on icon "19" at bounding box center [373, 362] width 115 height 115
click at [568, 291] on input "b. 19" at bounding box center [568, 288] width 1 height 8
radio input "true"
click at [587, 486] on icon at bounding box center [579, 482] width 16 height 7
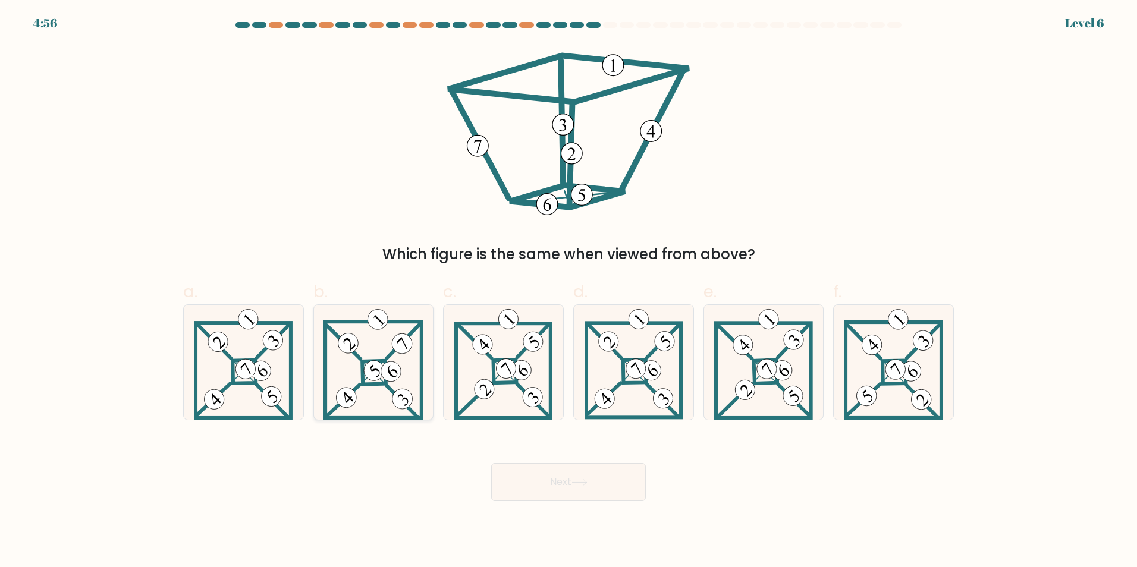
click at [400, 383] on icon at bounding box center [373, 362] width 100 height 115
click at [568, 291] on input "b." at bounding box center [568, 288] width 1 height 8
radio input "true"
click at [606, 492] on button "Next" at bounding box center [568, 482] width 155 height 38
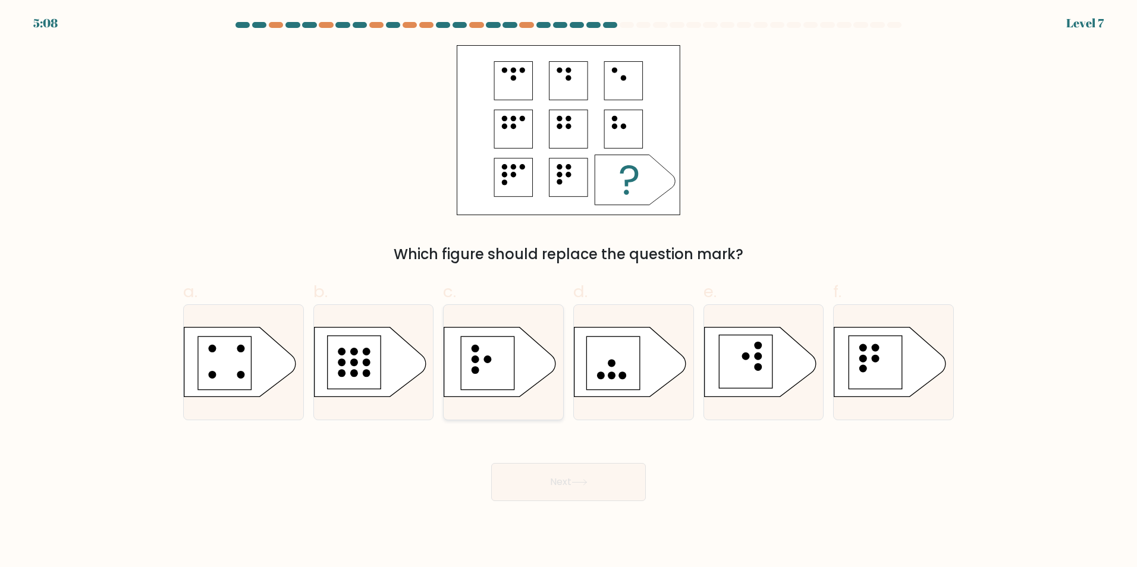
click at [480, 363] on rect at bounding box center [488, 364] width 54 height 54
click at [568, 291] on input "c." at bounding box center [568, 288] width 1 height 8
radio input "true"
click at [480, 363] on rect at bounding box center [487, 363] width 53 height 53
click at [568, 291] on input "c." at bounding box center [568, 288] width 1 height 8
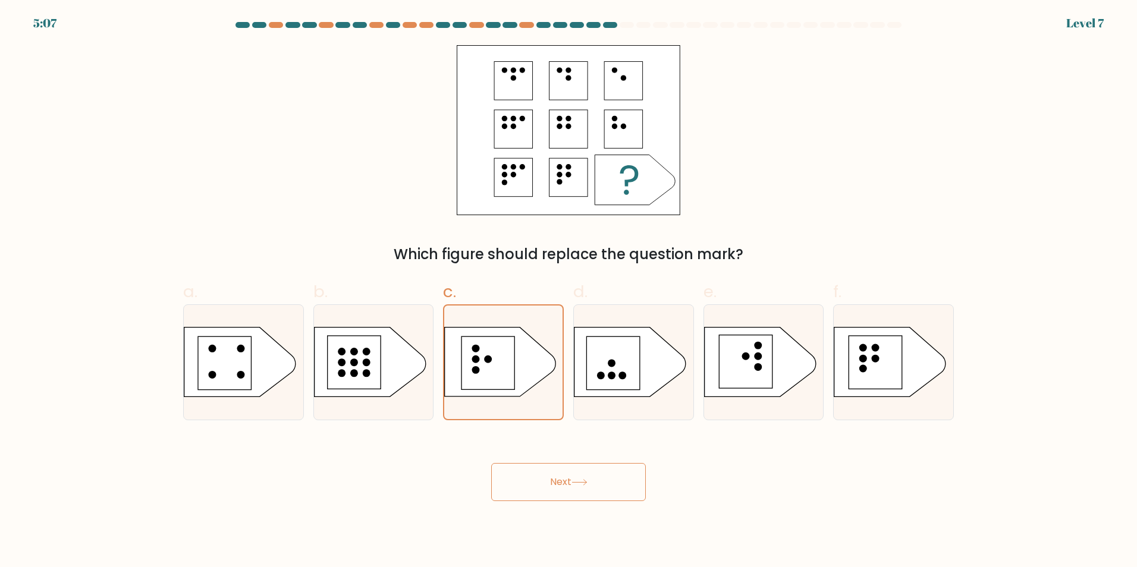
click at [570, 489] on button "Next" at bounding box center [568, 482] width 155 height 38
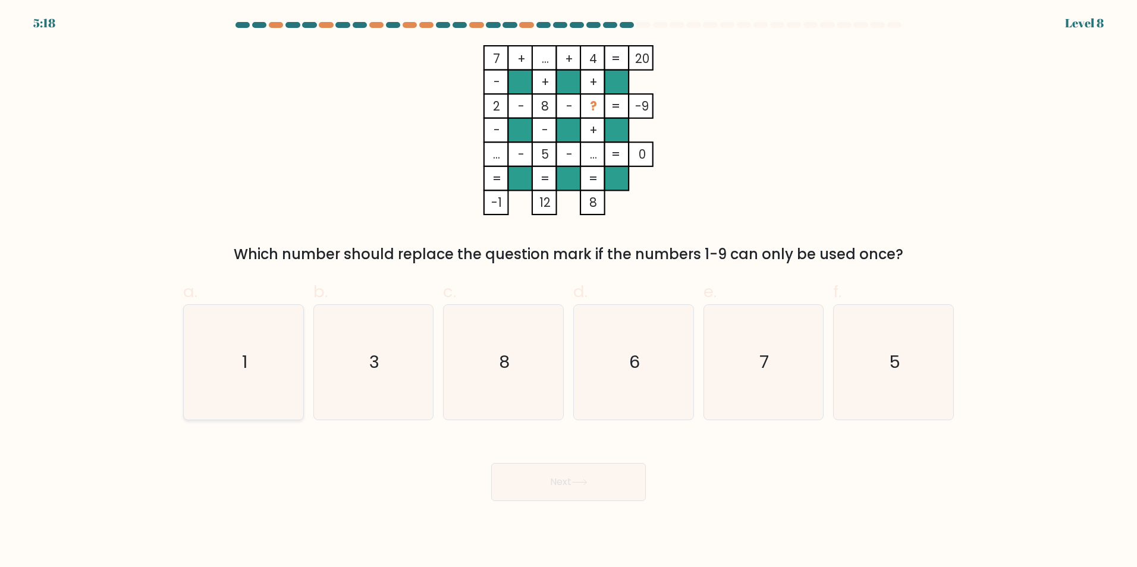
click at [257, 366] on icon "1" at bounding box center [243, 362] width 115 height 115
click at [568, 291] on input "a. 1" at bounding box center [568, 288] width 1 height 8
radio input "true"
click at [578, 485] on icon at bounding box center [579, 482] width 16 height 7
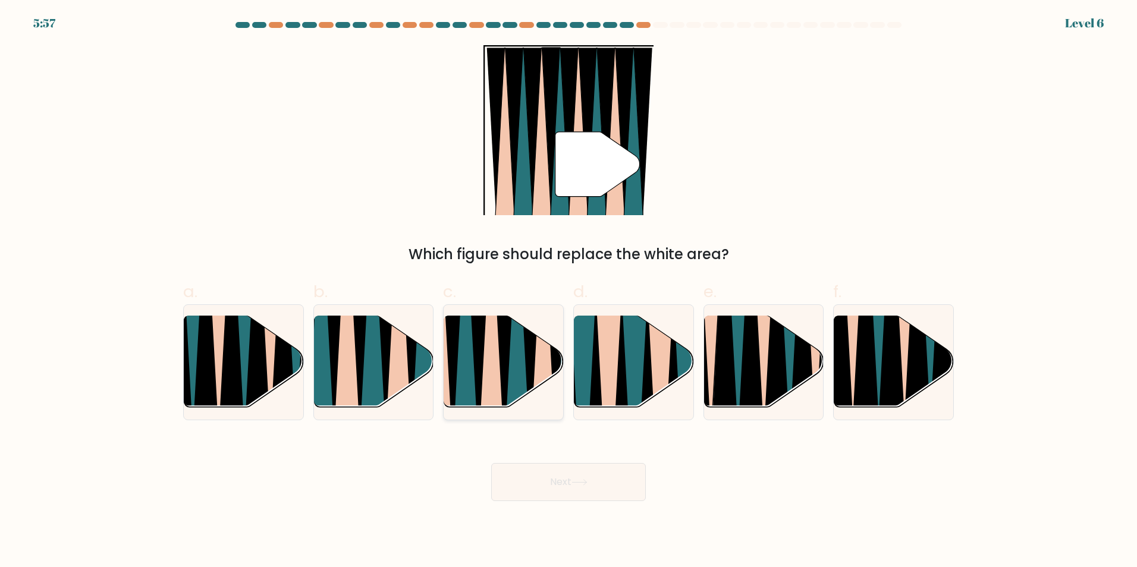
click at [530, 364] on icon at bounding box center [530, 313] width 27 height 239
click at [568, 291] on input "c." at bounding box center [568, 288] width 1 height 8
radio input "true"
click at [567, 488] on button "Next" at bounding box center [568, 482] width 155 height 38
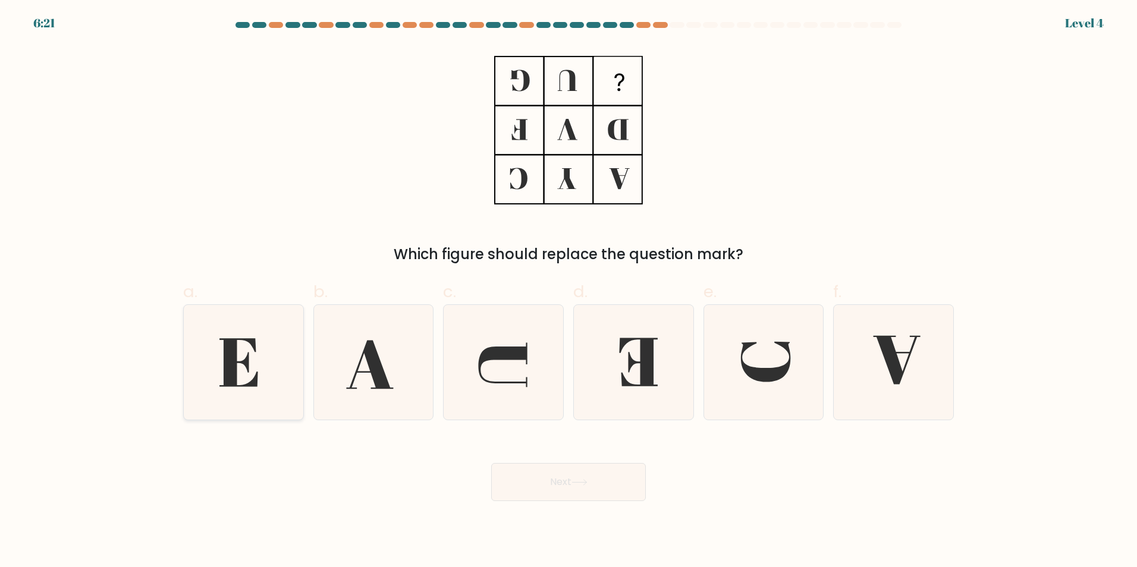
click at [277, 351] on icon at bounding box center [243, 362] width 115 height 115
click at [568, 291] on input "a." at bounding box center [568, 288] width 1 height 8
radio input "true"
click at [565, 487] on button "Next" at bounding box center [568, 482] width 155 height 38
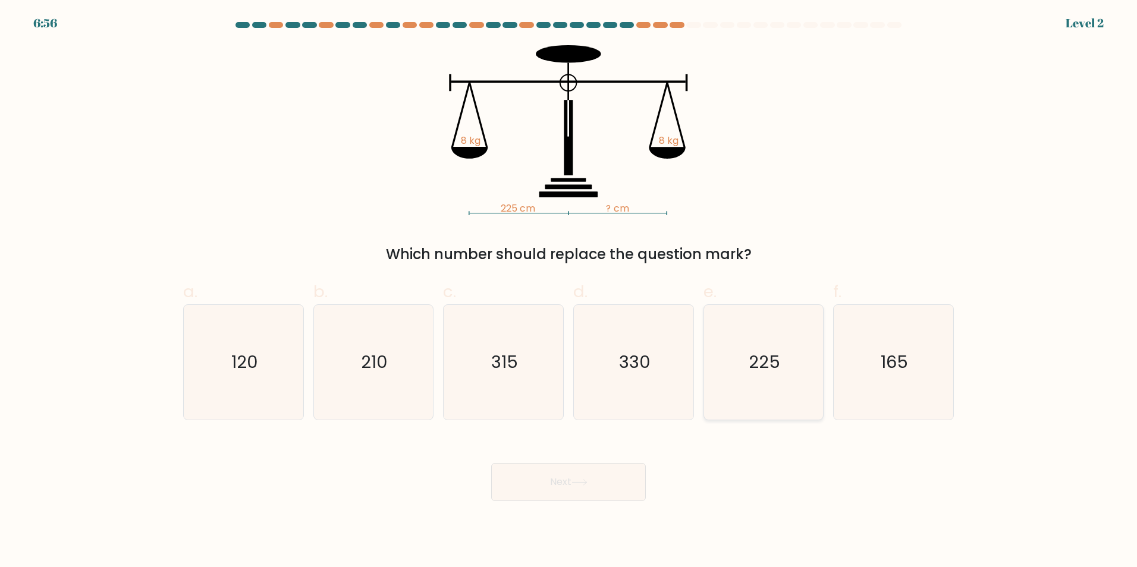
click at [758, 378] on icon "225" at bounding box center [763, 362] width 115 height 115
click at [569, 291] on input "e. 225" at bounding box center [568, 288] width 1 height 8
radio input "true"
click at [759, 378] on icon "225" at bounding box center [763, 363] width 114 height 114
click at [569, 291] on input "e. 225" at bounding box center [568, 288] width 1 height 8
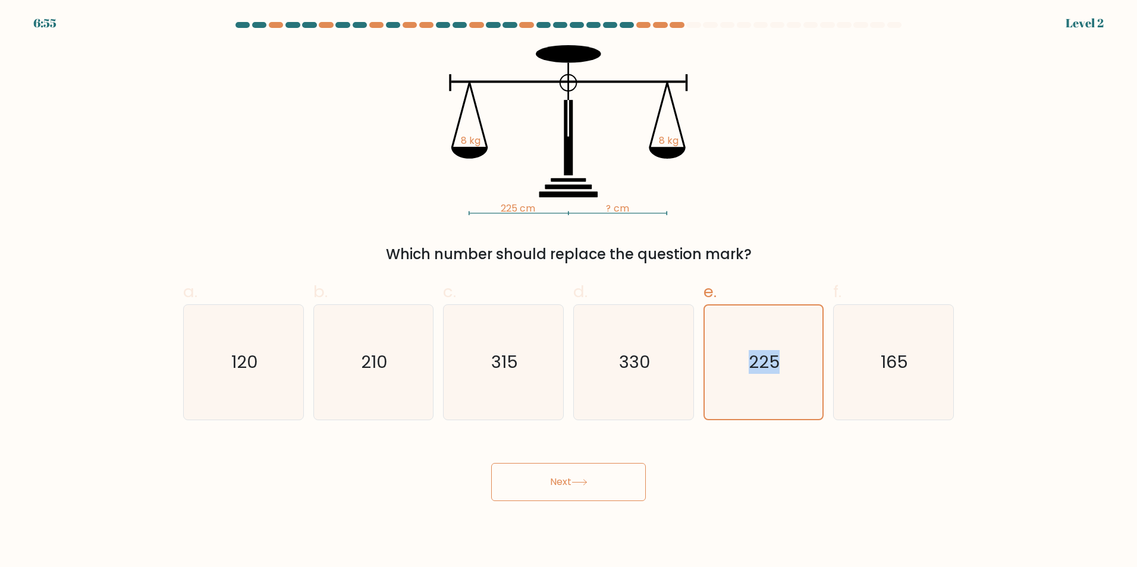
click at [601, 480] on button "Next" at bounding box center [568, 482] width 155 height 38
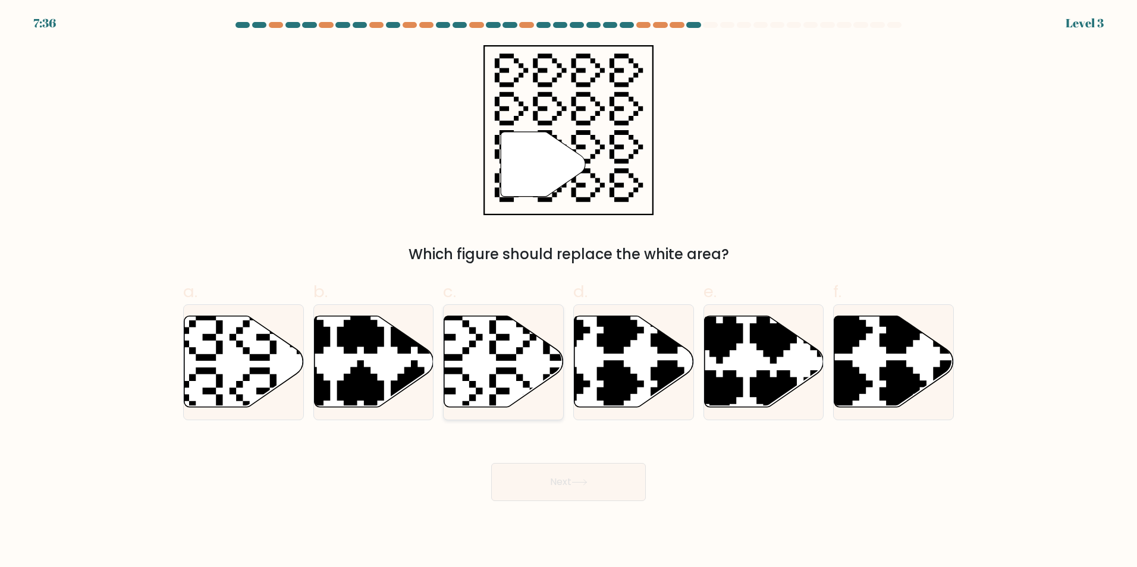
click at [494, 375] on icon at bounding box center [504, 362] width 120 height 92
click at [568, 291] on input "c." at bounding box center [568, 288] width 1 height 8
radio input "true"
click at [586, 486] on icon at bounding box center [579, 482] width 16 height 7
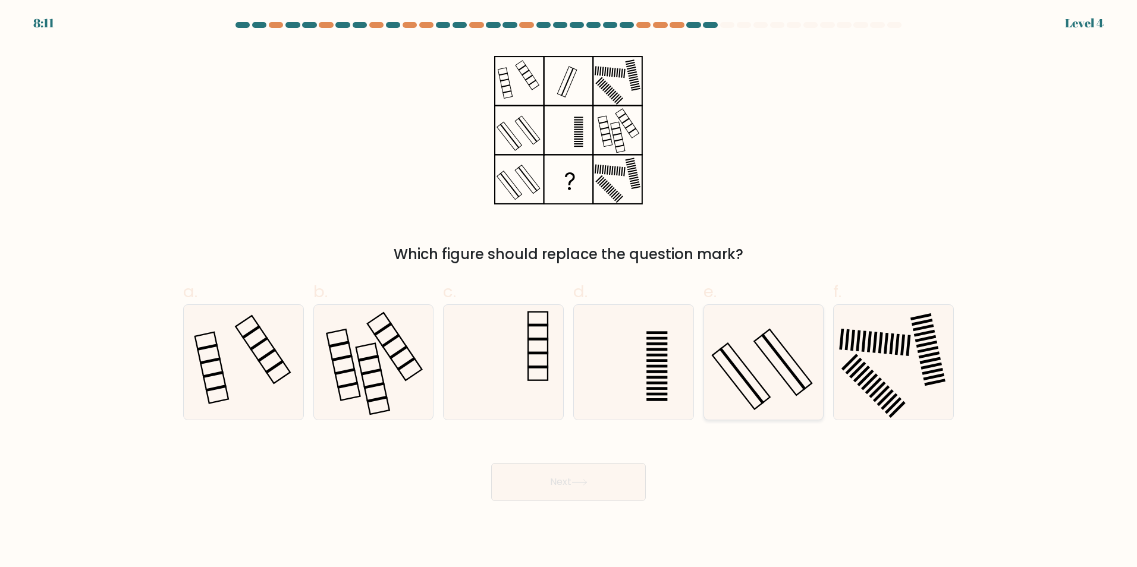
click at [752, 378] on rect at bounding box center [741, 376] width 58 height 66
click at [569, 291] on input "e." at bounding box center [568, 288] width 1 height 8
radio input "true"
click at [585, 484] on button "Next" at bounding box center [568, 482] width 155 height 38
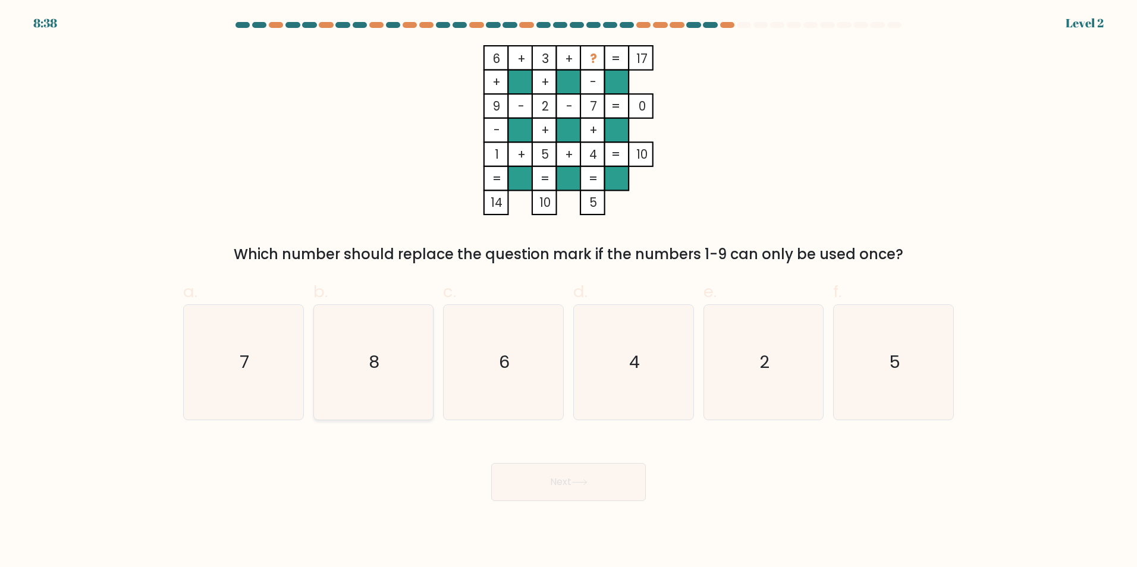
click at [398, 356] on icon "8" at bounding box center [373, 362] width 115 height 115
click at [568, 291] on input "b. 8" at bounding box center [568, 288] width 1 height 8
radio input "true"
click at [590, 479] on button "Next" at bounding box center [568, 482] width 155 height 38
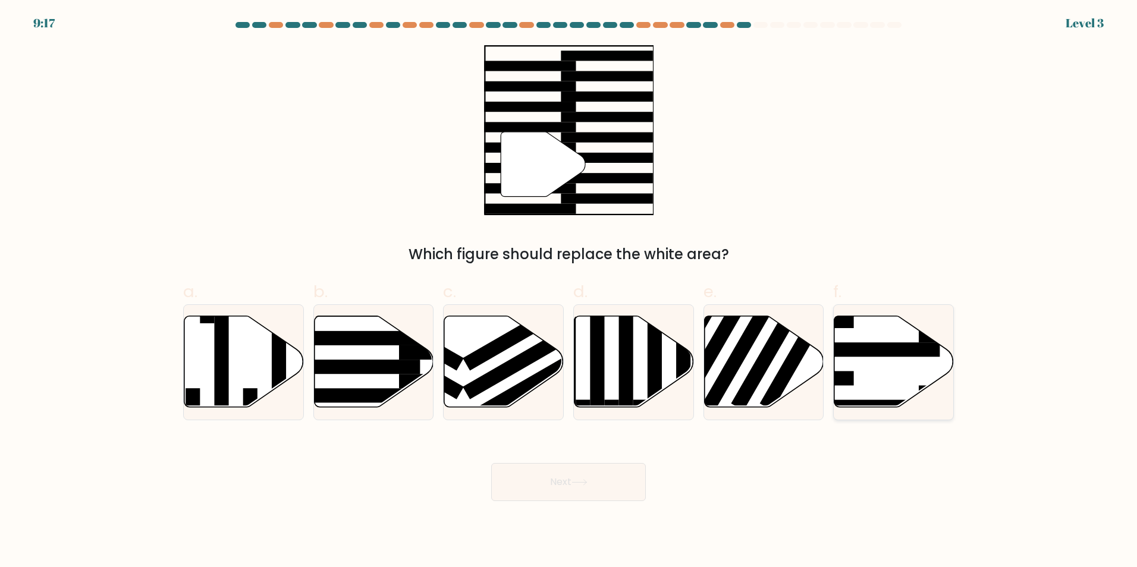
click at [928, 335] on rect at bounding box center [984, 335] width 130 height 14
click at [569, 291] on input "f." at bounding box center [568, 288] width 1 height 8
radio input "true"
click at [381, 345] on rect at bounding box center [356, 338] width 130 height 14
click at [568, 291] on input "b." at bounding box center [568, 288] width 1 height 8
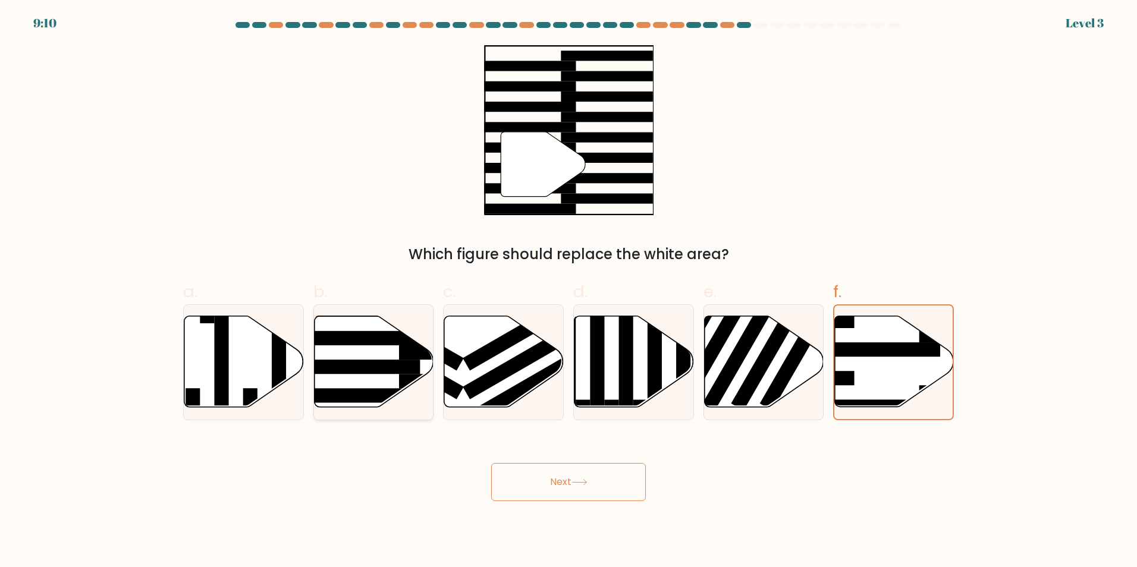
radio input "true"
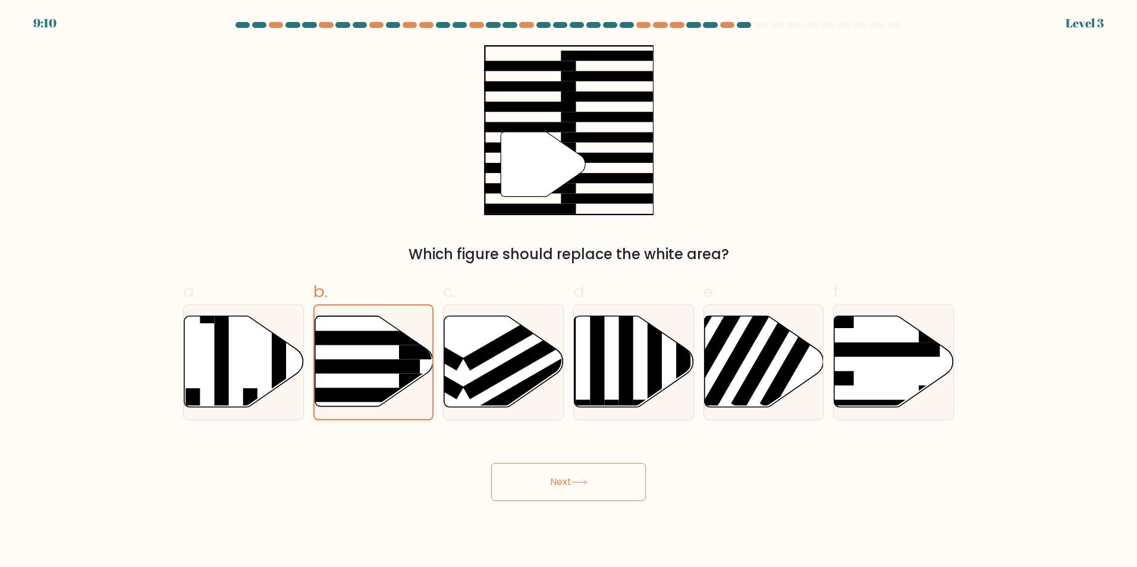
click at [381, 345] on rect at bounding box center [355, 338] width 128 height 14
click at [568, 291] on input "b." at bounding box center [568, 288] width 1 height 8
click at [619, 498] on button "Next" at bounding box center [568, 482] width 155 height 38
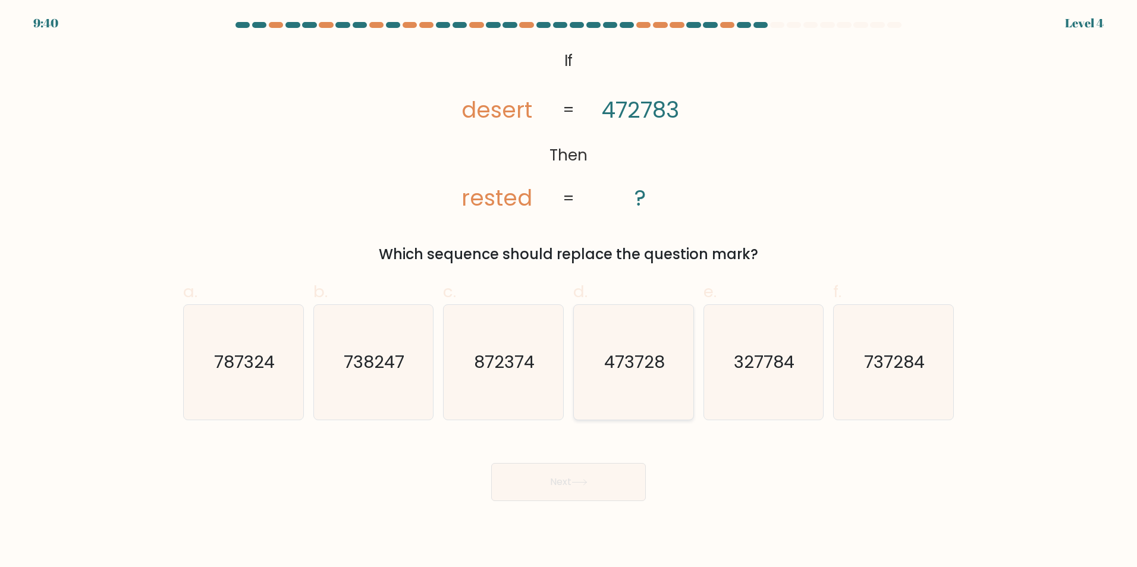
click at [620, 372] on text "473728" at bounding box center [634, 362] width 61 height 24
click at [569, 291] on input "d. 473728" at bounding box center [568, 288] width 1 height 8
radio input "true"
click at [620, 372] on text "473728" at bounding box center [634, 362] width 61 height 24
click at [569, 291] on input "d. 473728" at bounding box center [568, 288] width 1 height 8
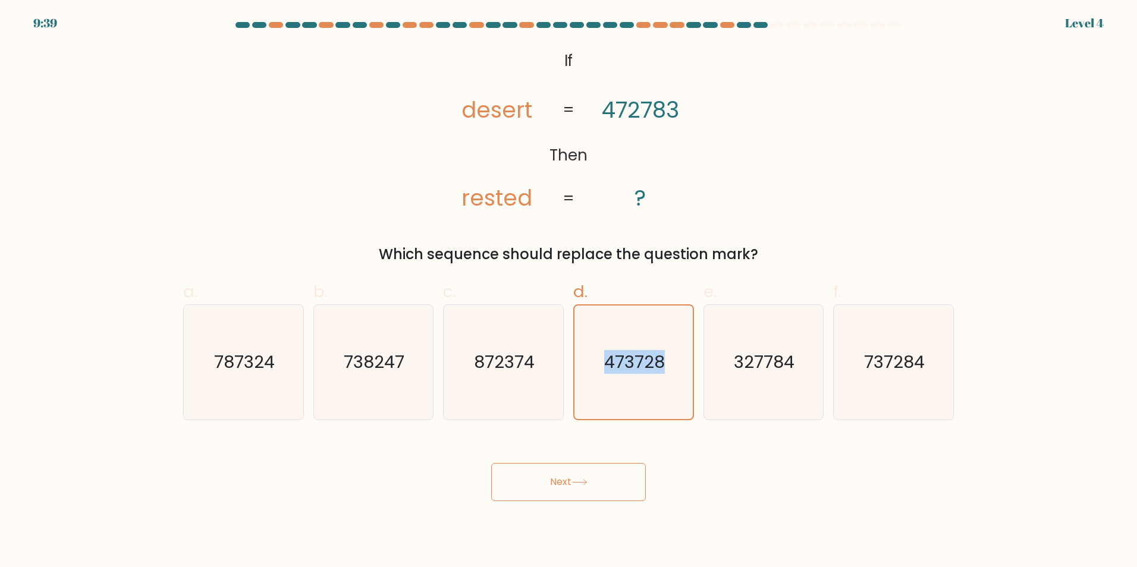
click at [598, 487] on button "Next" at bounding box center [568, 482] width 155 height 38
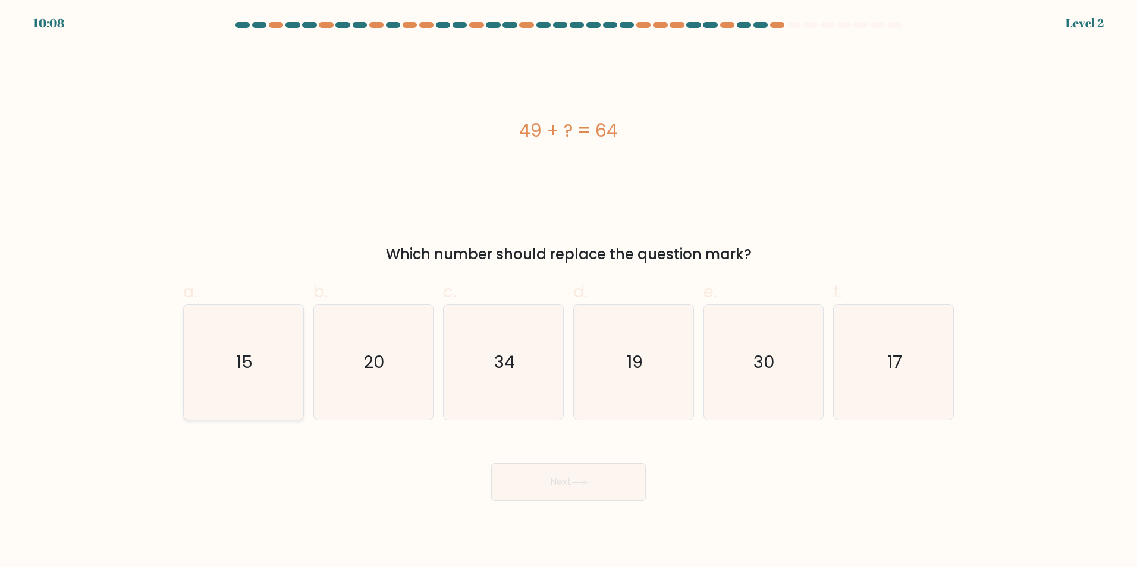
click at [279, 344] on icon "15" at bounding box center [243, 362] width 115 height 115
click at [568, 291] on input "a. 15" at bounding box center [568, 288] width 1 height 8
radio input "true"
click at [555, 489] on button "Next" at bounding box center [568, 482] width 155 height 38
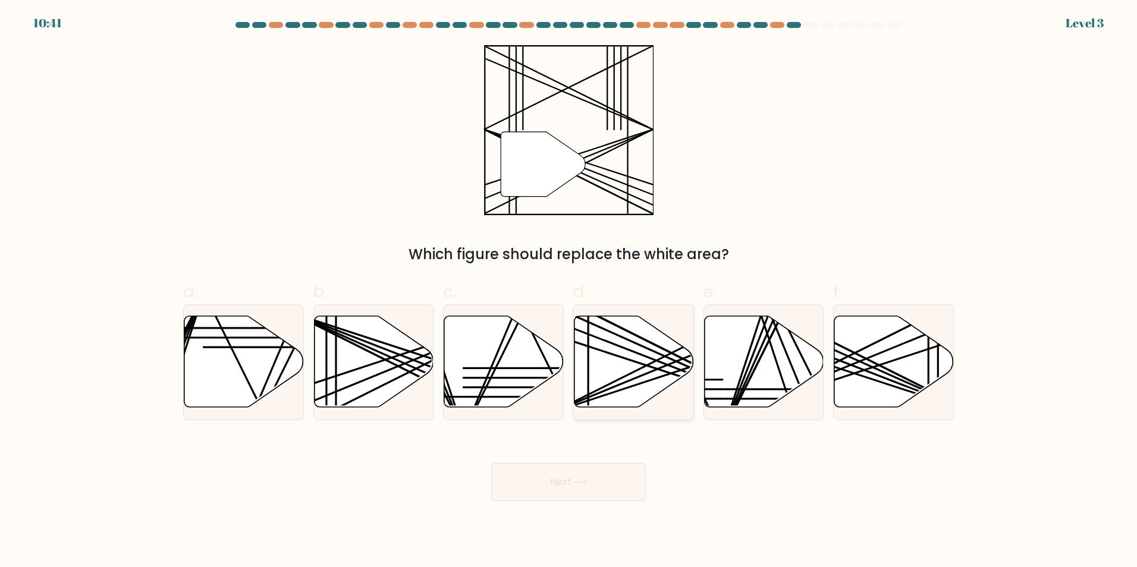
click at [624, 353] on icon at bounding box center [634, 362] width 120 height 92
click at [569, 291] on input "d." at bounding box center [568, 288] width 1 height 8
radio input "true"
click at [584, 482] on button "Next" at bounding box center [568, 482] width 155 height 38
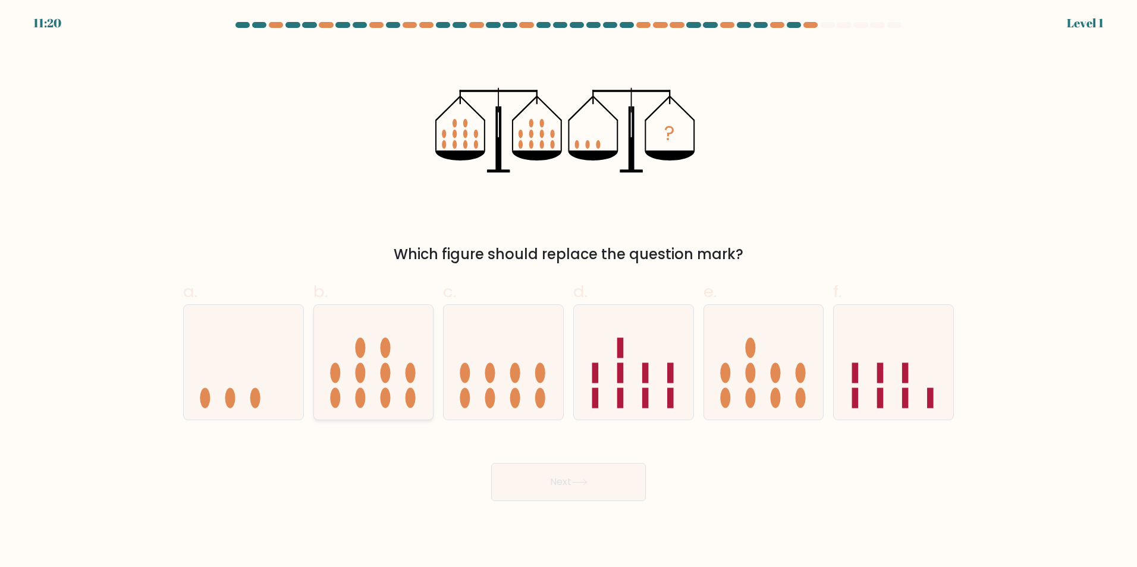
click at [385, 362] on icon at bounding box center [374, 362] width 120 height 99
click at [568, 291] on input "b." at bounding box center [568, 288] width 1 height 8
radio input "true"
click at [385, 362] on icon at bounding box center [374, 362] width 118 height 98
click at [568, 291] on input "b." at bounding box center [568, 288] width 1 height 8
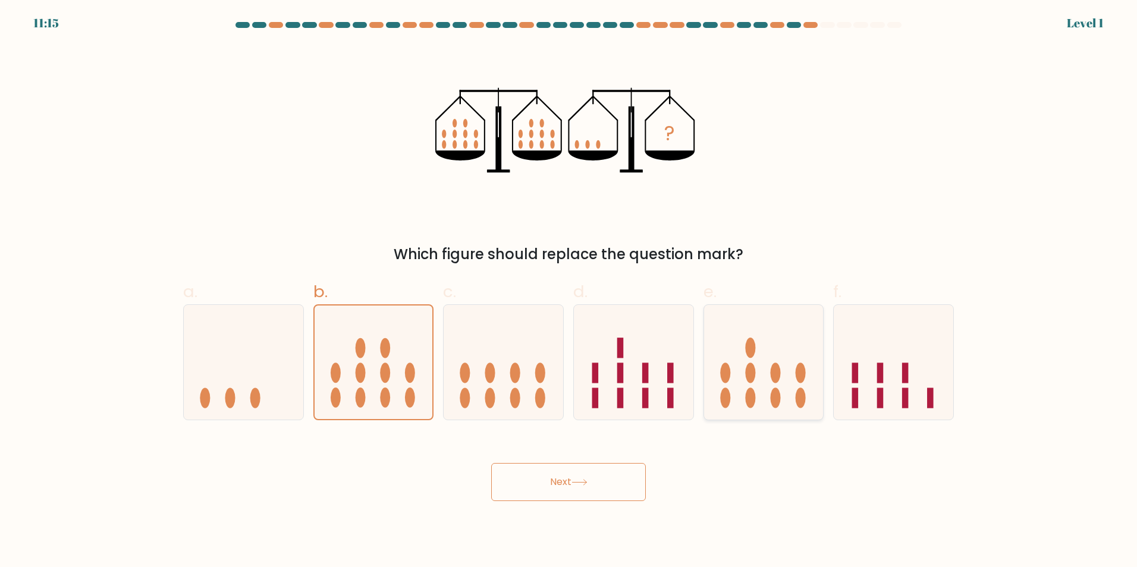
click at [743, 385] on icon at bounding box center [764, 362] width 120 height 99
click at [569, 291] on input "e." at bounding box center [568, 288] width 1 height 8
radio input "true"
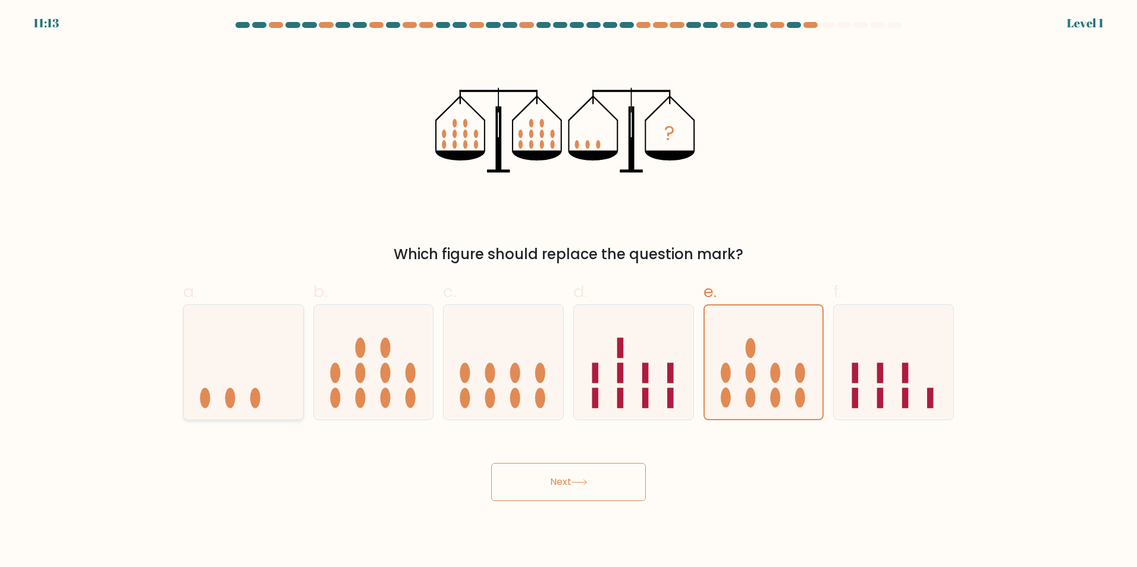
click at [288, 353] on icon at bounding box center [244, 362] width 120 height 99
click at [568, 291] on input "a." at bounding box center [568, 288] width 1 height 8
radio input "true"
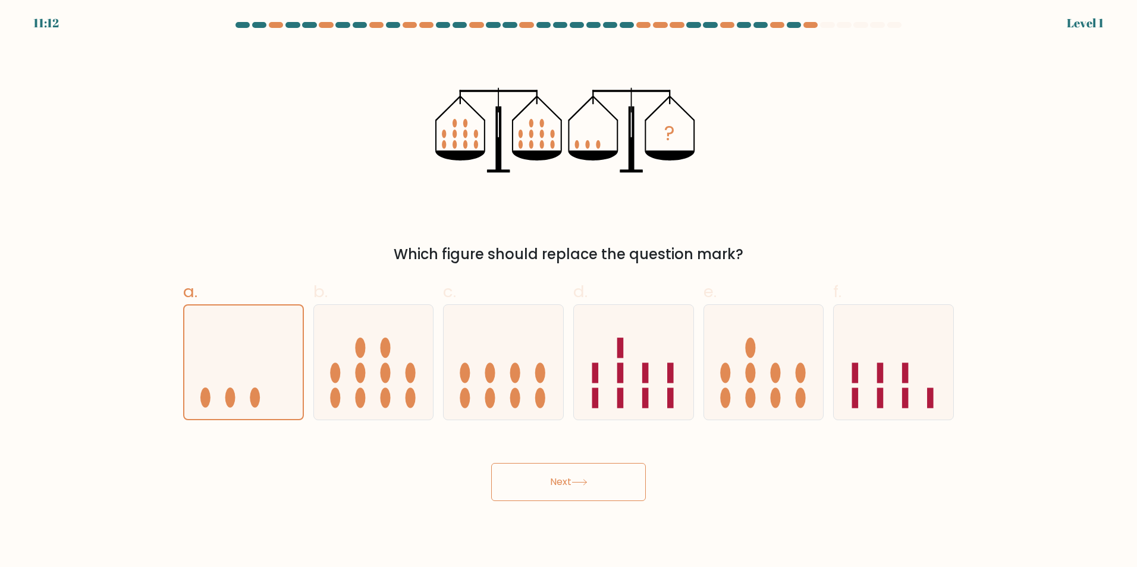
click at [568, 471] on button "Next" at bounding box center [568, 482] width 155 height 38
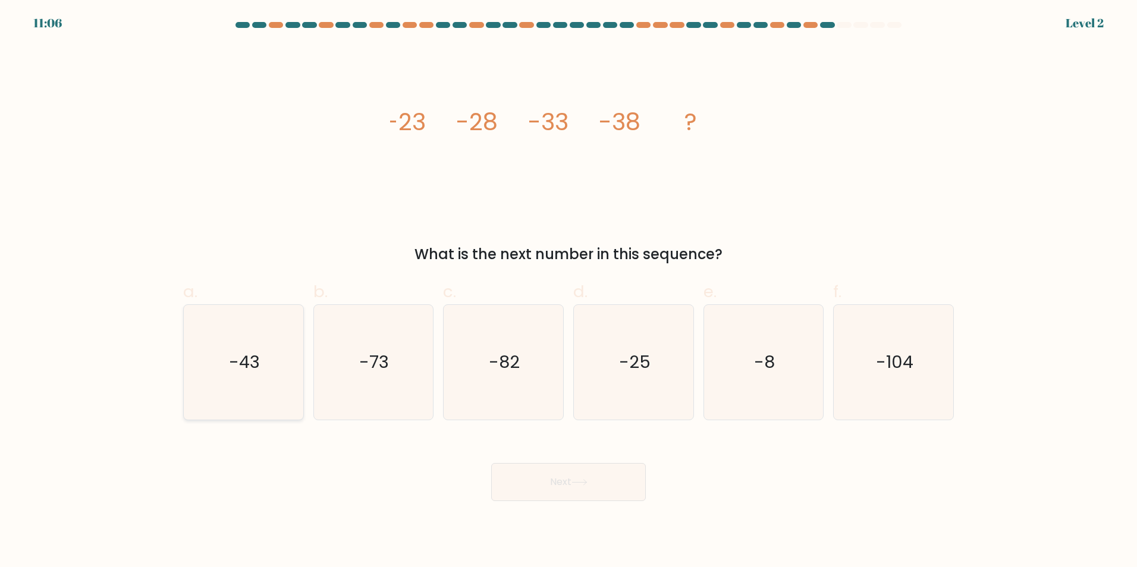
click at [271, 382] on icon "-43" at bounding box center [243, 362] width 115 height 115
click at [568, 291] on input "a. -43" at bounding box center [568, 288] width 1 height 8
radio input "true"
click at [567, 483] on button "Next" at bounding box center [568, 482] width 155 height 38
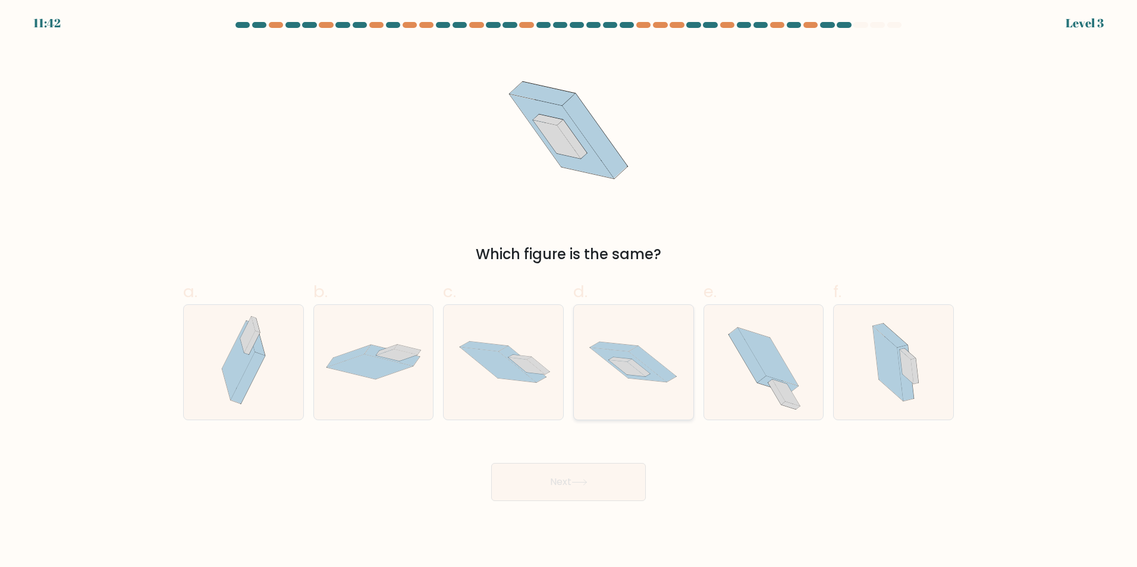
click at [640, 364] on icon at bounding box center [628, 365] width 77 height 34
click at [569, 291] on input "d." at bounding box center [568, 288] width 1 height 8
radio input "true"
click at [640, 364] on icon at bounding box center [628, 365] width 76 height 34
click at [569, 291] on input "d." at bounding box center [568, 288] width 1 height 8
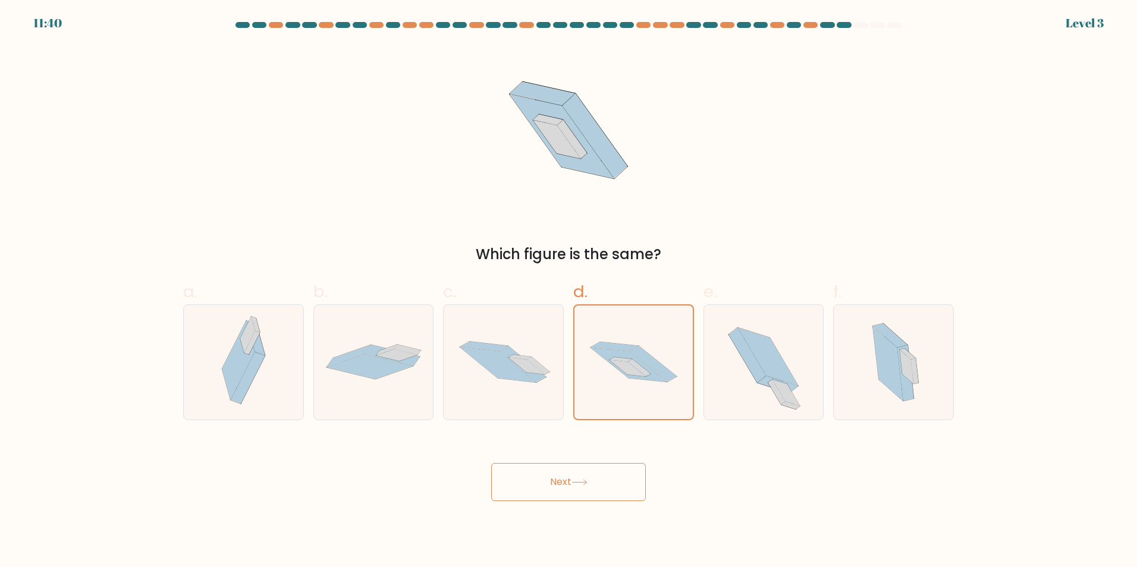
click at [609, 496] on button "Next" at bounding box center [568, 482] width 155 height 38
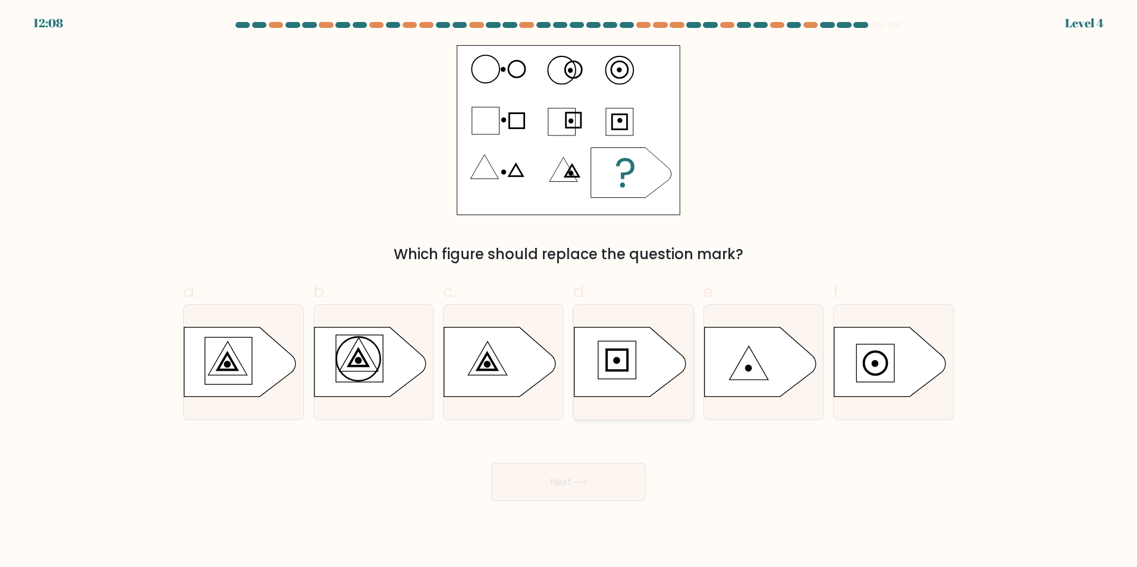
click at [606, 380] on icon at bounding box center [630, 362] width 112 height 70
click at [569, 291] on input "d." at bounding box center [568, 288] width 1 height 8
radio input "true"
click at [531, 385] on icon at bounding box center [500, 362] width 112 height 70
click at [568, 291] on input "c." at bounding box center [568, 288] width 1 height 8
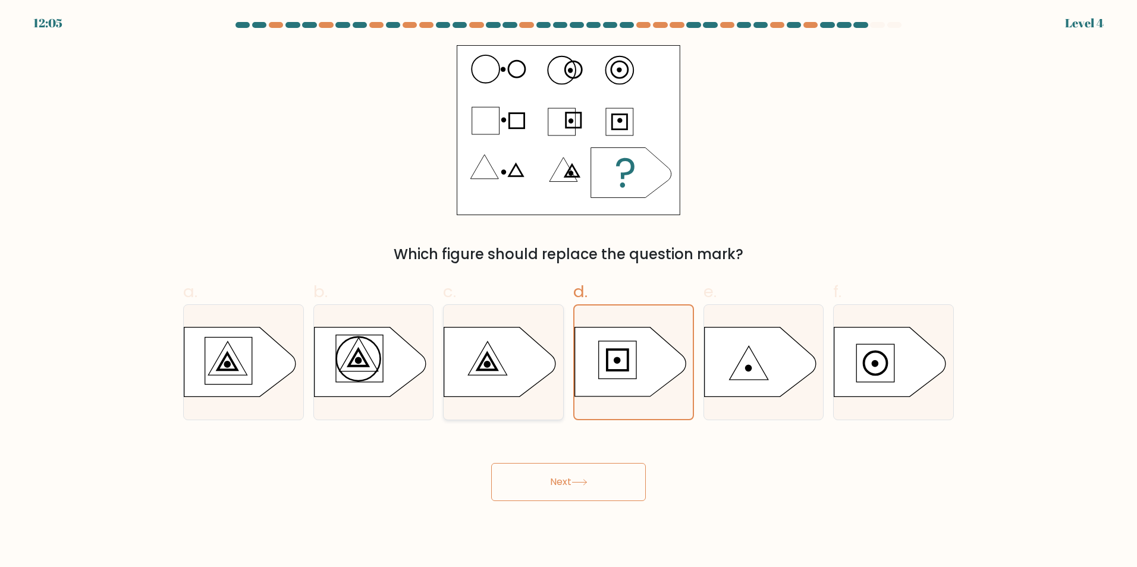
radio input "true"
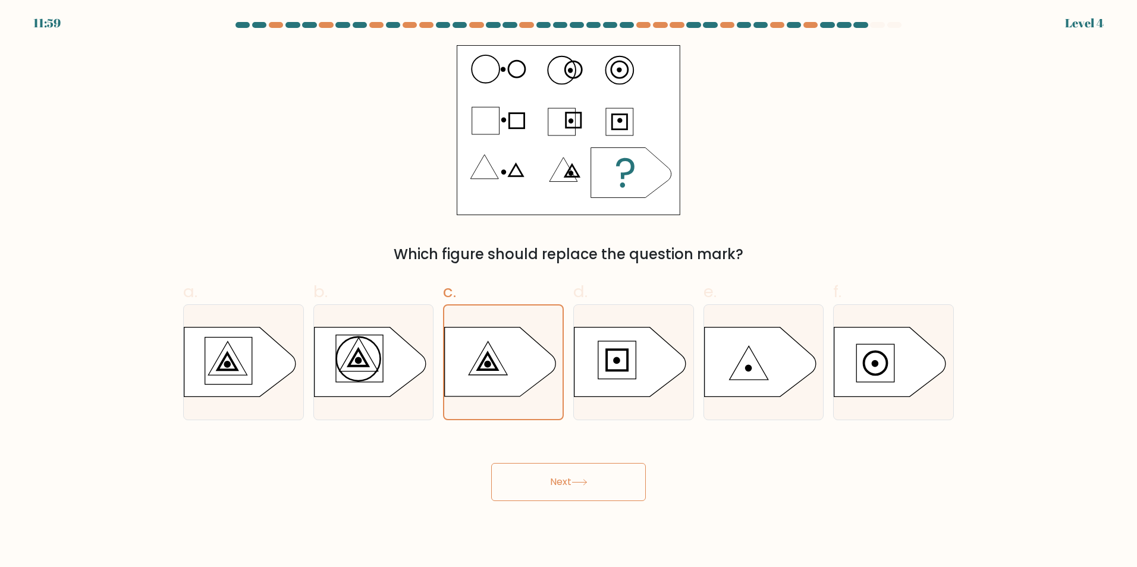
click at [600, 498] on button "Next" at bounding box center [568, 482] width 155 height 38
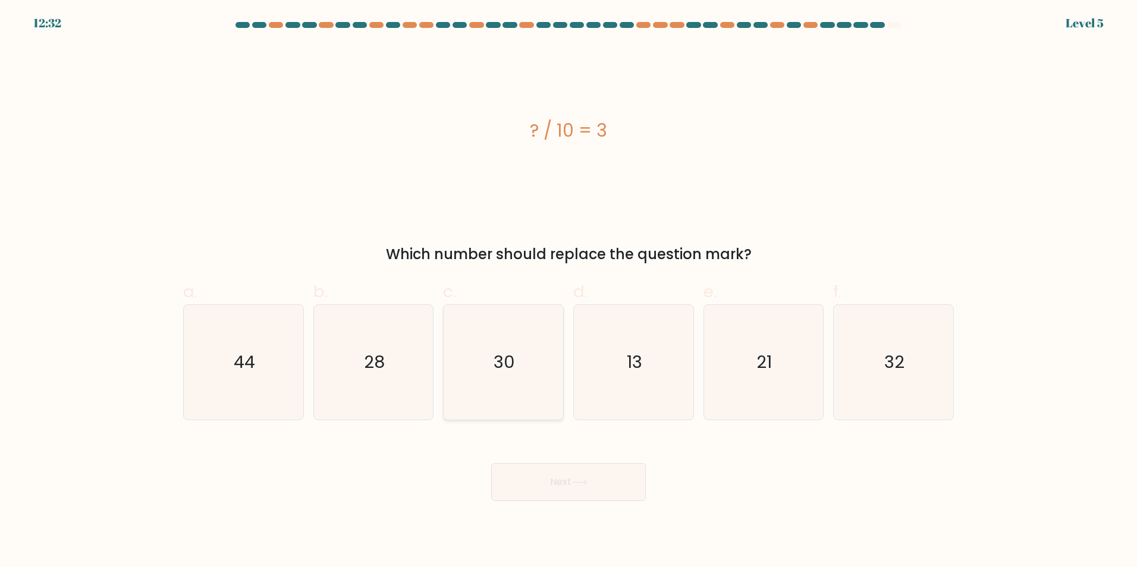
click at [507, 348] on icon "30" at bounding box center [503, 362] width 115 height 115
click at [568, 291] on input "c. 30" at bounding box center [568, 288] width 1 height 8
radio input "true"
click at [624, 499] on button "Next" at bounding box center [568, 482] width 155 height 38
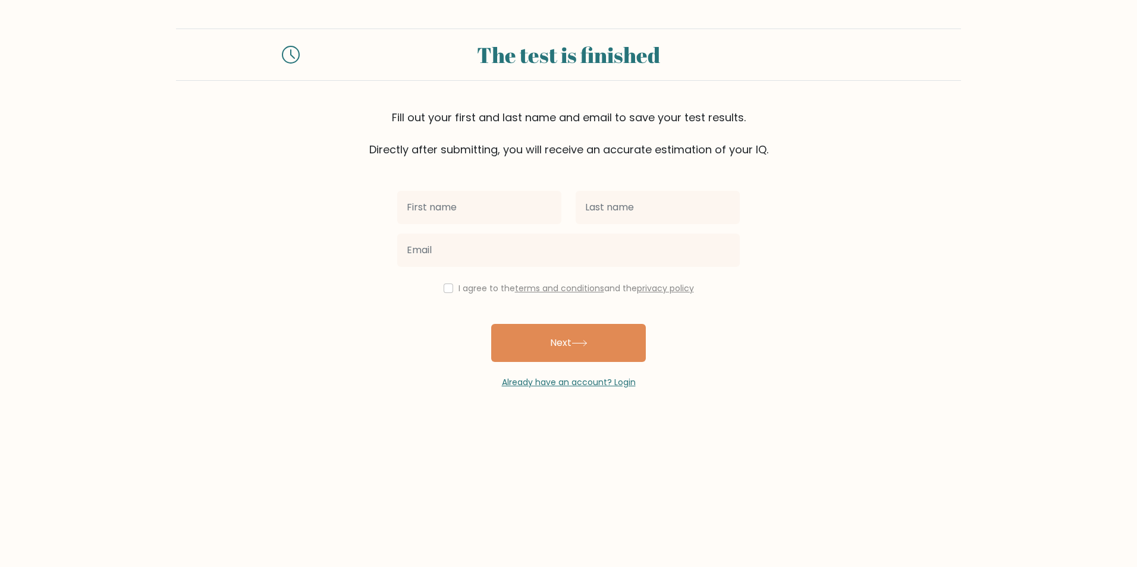
click at [529, 214] on input "text" at bounding box center [479, 207] width 164 height 33
type input "Jemaicah Hanna"
type input "Avila"
type input "jemaicahhannaavila00@gmail.com"
click at [444, 293] on input "checkbox" at bounding box center [449, 289] width 10 height 10
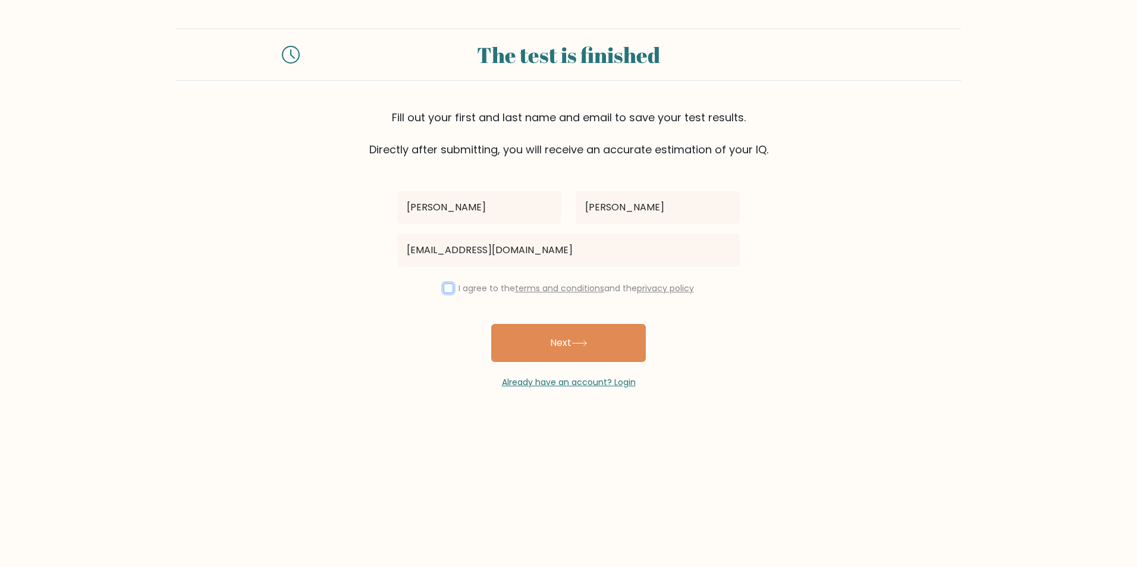
checkbox input "true"
click at [605, 362] on button "Next" at bounding box center [568, 343] width 155 height 38
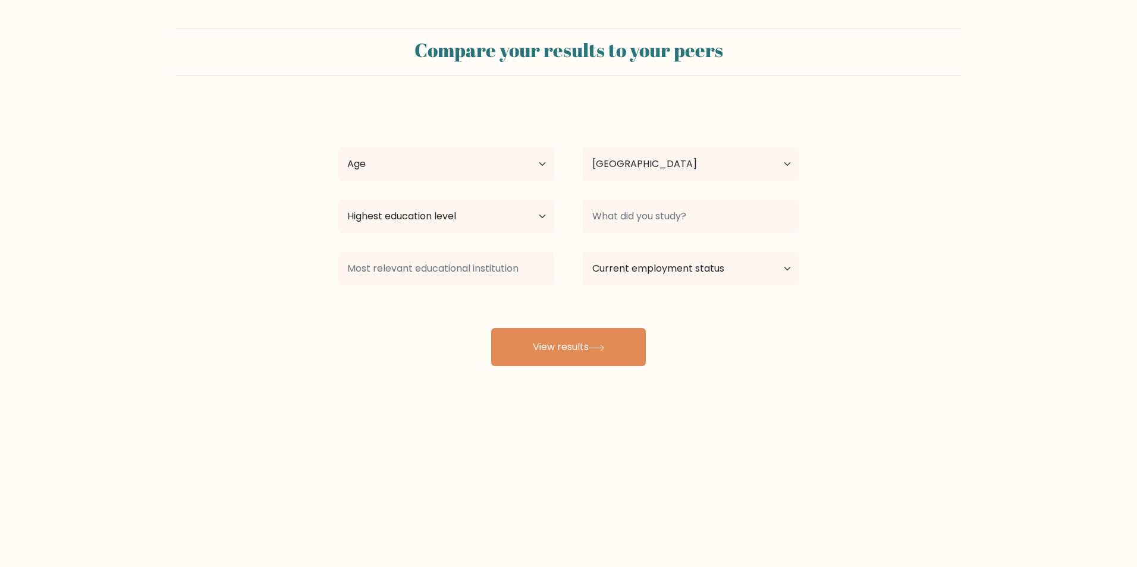
select select "PH"
click at [579, 365] on button "View results" at bounding box center [568, 347] width 155 height 38
click at [463, 155] on div "Age Under [DEMOGRAPHIC_DATA] [DEMOGRAPHIC_DATA] [DEMOGRAPHIC_DATA] [DEMOGRAPHIC…" at bounding box center [445, 164] width 245 height 43
click at [466, 181] on select "Age Under [DEMOGRAPHIC_DATA] [DEMOGRAPHIC_DATA] [DEMOGRAPHIC_DATA] [DEMOGRAPHIC…" at bounding box center [446, 163] width 216 height 33
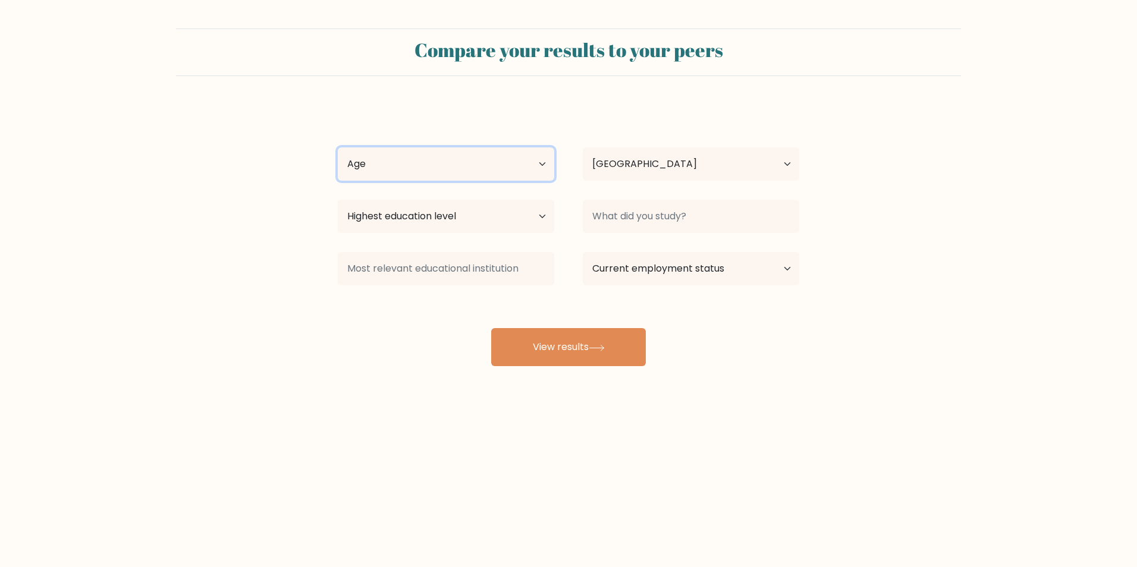
select select "25_34"
click at [338, 156] on select "Age Under [DEMOGRAPHIC_DATA] [DEMOGRAPHIC_DATA] [DEMOGRAPHIC_DATA] [DEMOGRAPHIC…" at bounding box center [446, 163] width 216 height 33
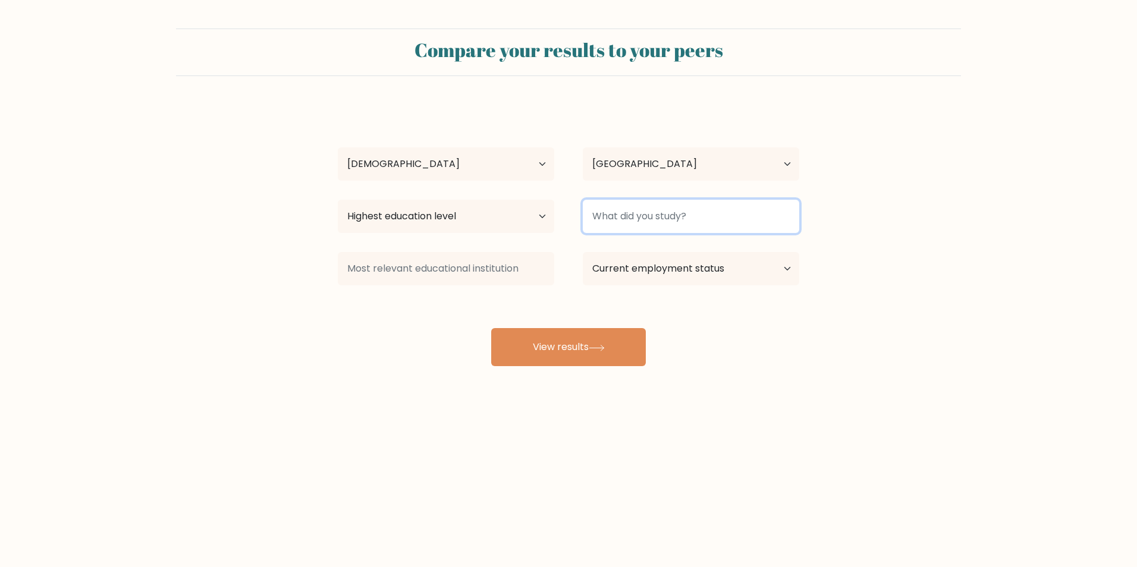
click at [659, 227] on input at bounding box center [691, 216] width 216 height 33
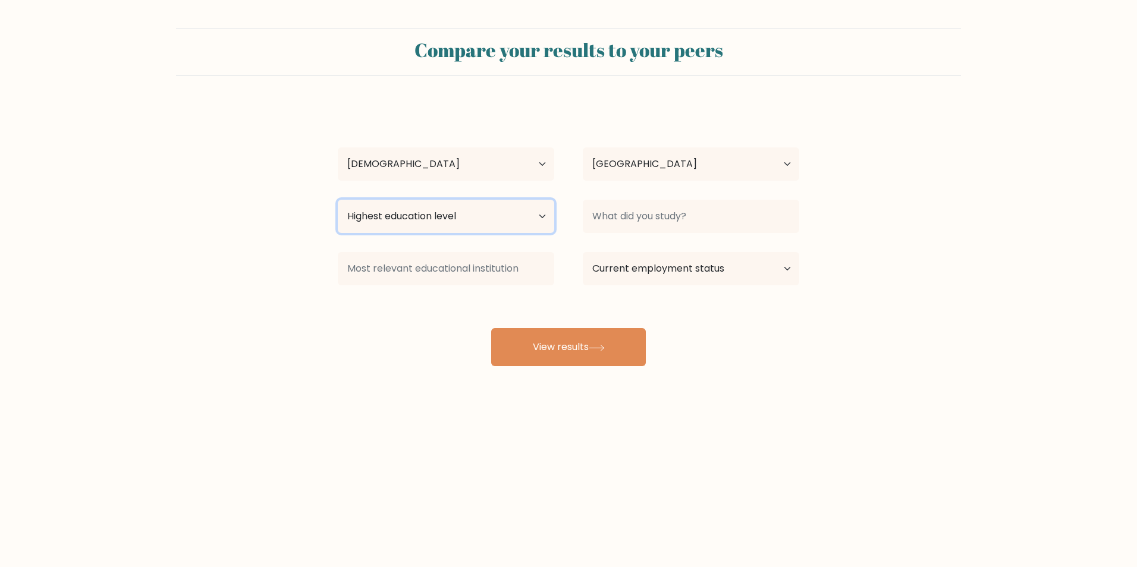
click at [517, 228] on select "Highest education level No schooling Primary Lower Secondary Upper Secondary Oc…" at bounding box center [446, 216] width 216 height 33
select select "bachelors_degree"
click at [338, 212] on select "Highest education level No schooling Primary Lower Secondary Upper Secondary Oc…" at bounding box center [446, 216] width 216 height 33
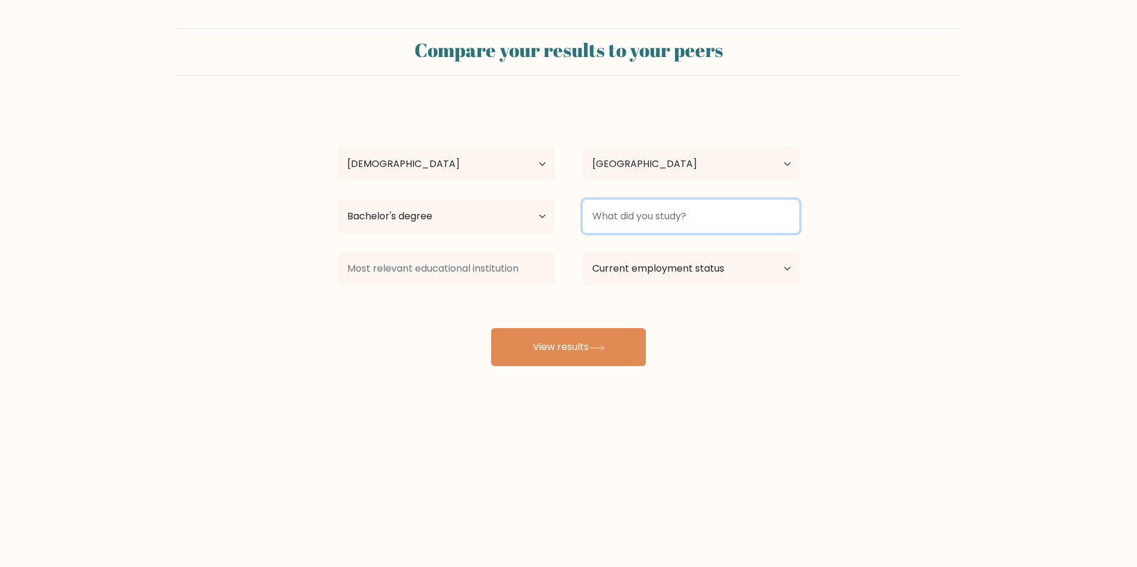
click at [669, 233] on input at bounding box center [691, 216] width 216 height 33
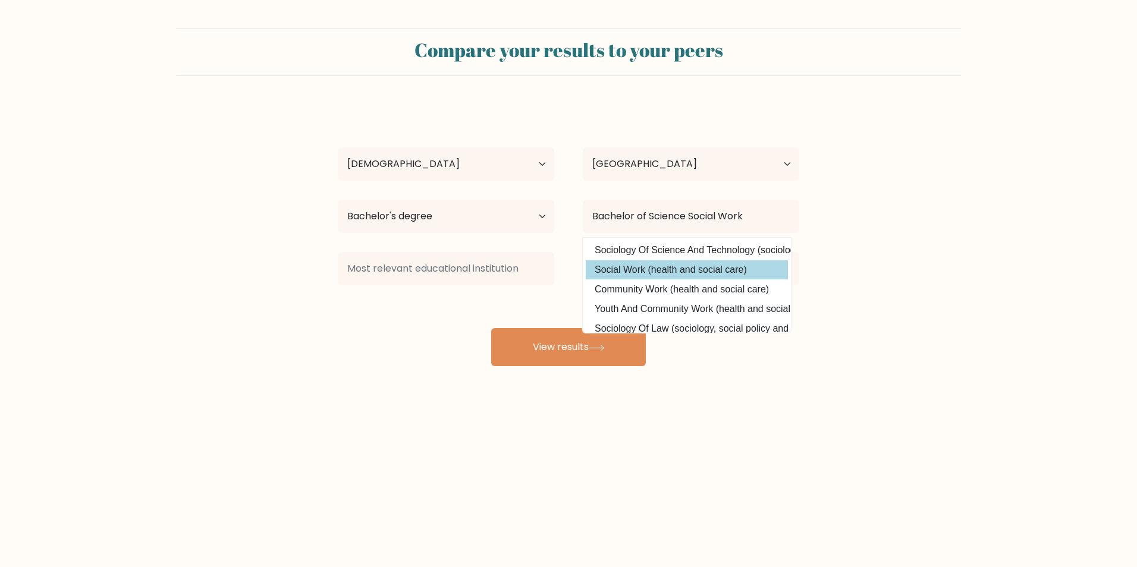
click at [620, 279] on option "Social Work (health and social care)" at bounding box center [687, 269] width 202 height 19
type input "Social Work"
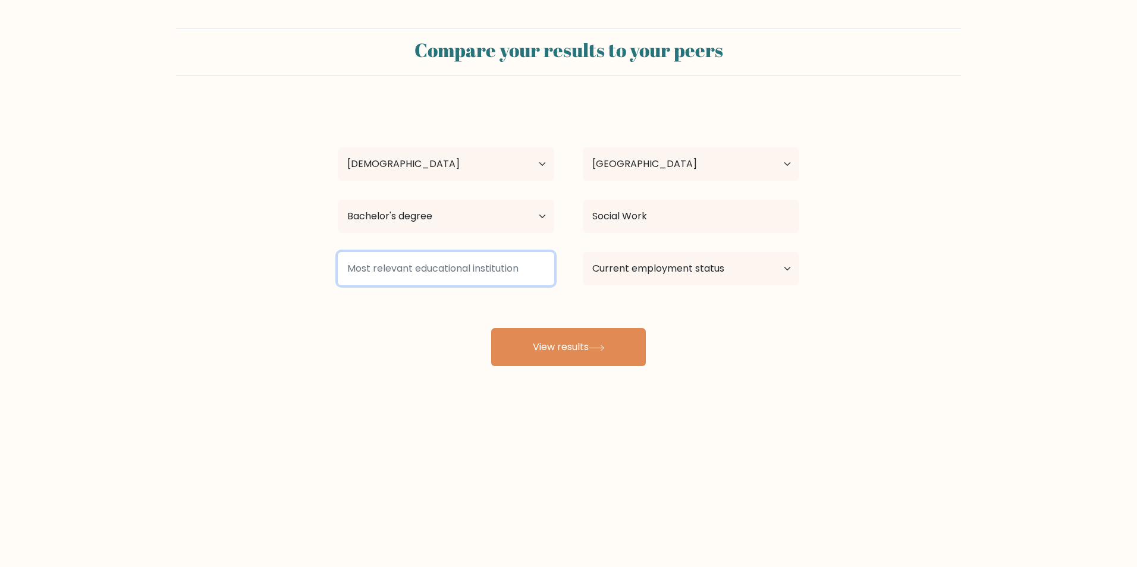
click at [455, 285] on input at bounding box center [446, 268] width 216 height 33
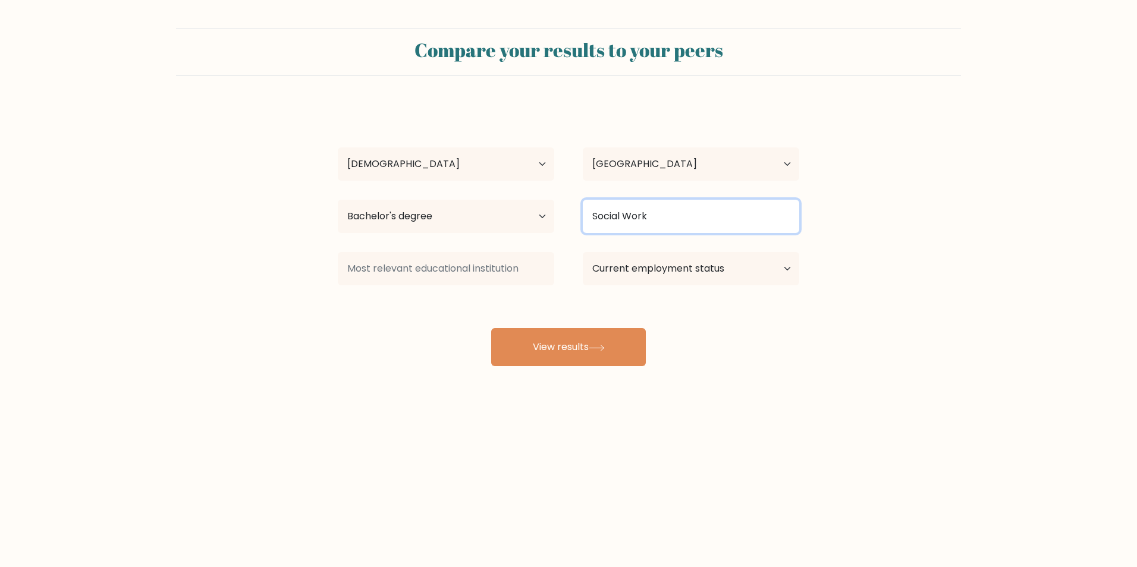
drag, startPoint x: 691, startPoint y: 240, endPoint x: 583, endPoint y: 231, distance: 108.0
click at [583, 231] on input "Social Work" at bounding box center [691, 216] width 216 height 33
drag, startPoint x: 697, startPoint y: 237, endPoint x: 572, endPoint y: 236, distance: 125.5
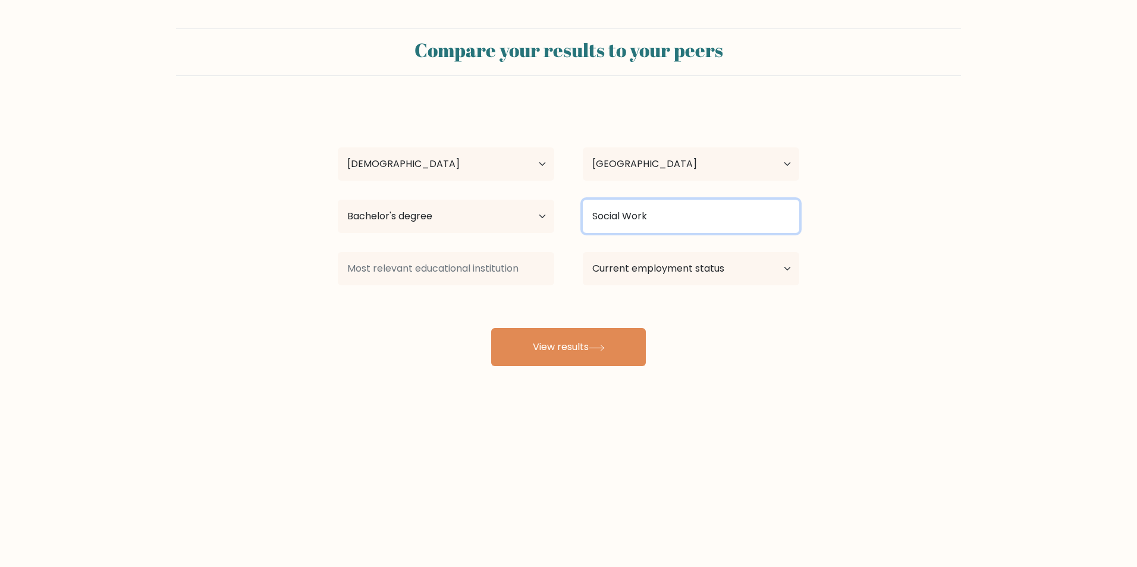
click at [572, 236] on div "Social Work" at bounding box center [690, 216] width 245 height 43
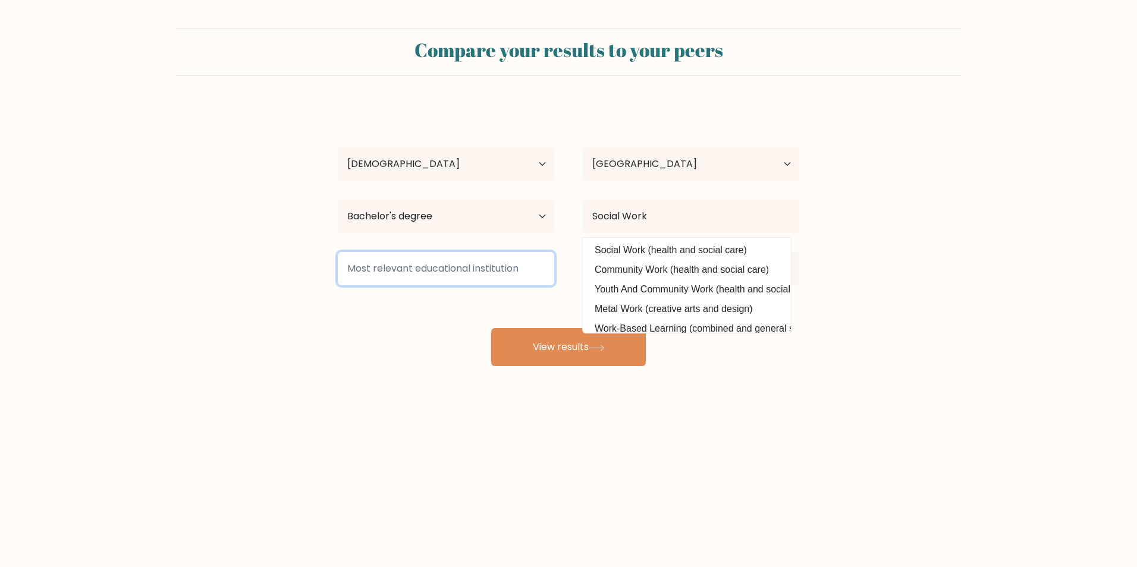
click at [447, 281] on input at bounding box center [446, 268] width 216 height 33
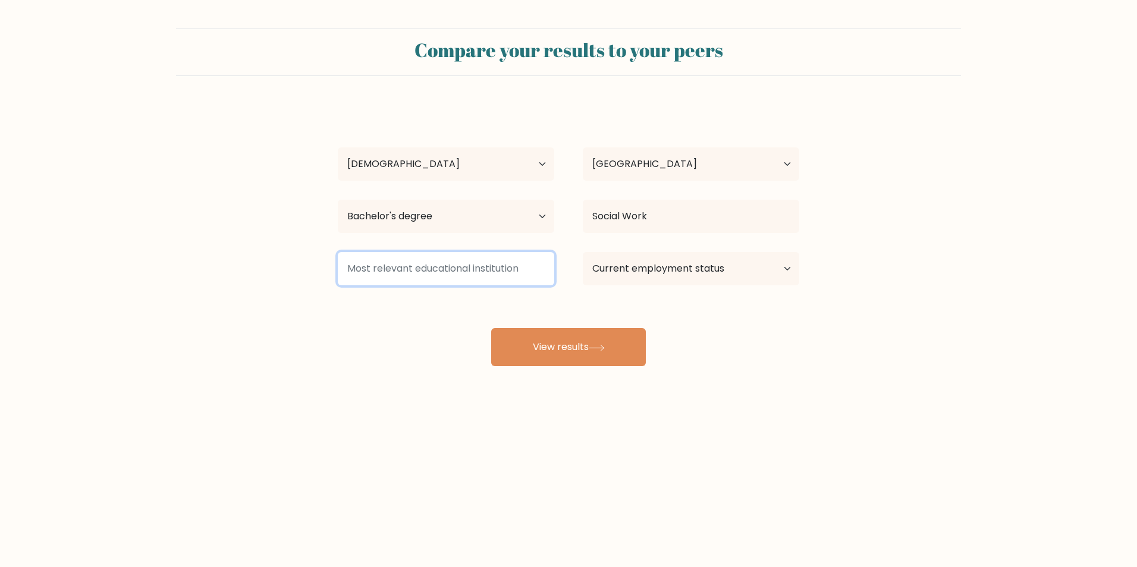
paste input "Social Work"
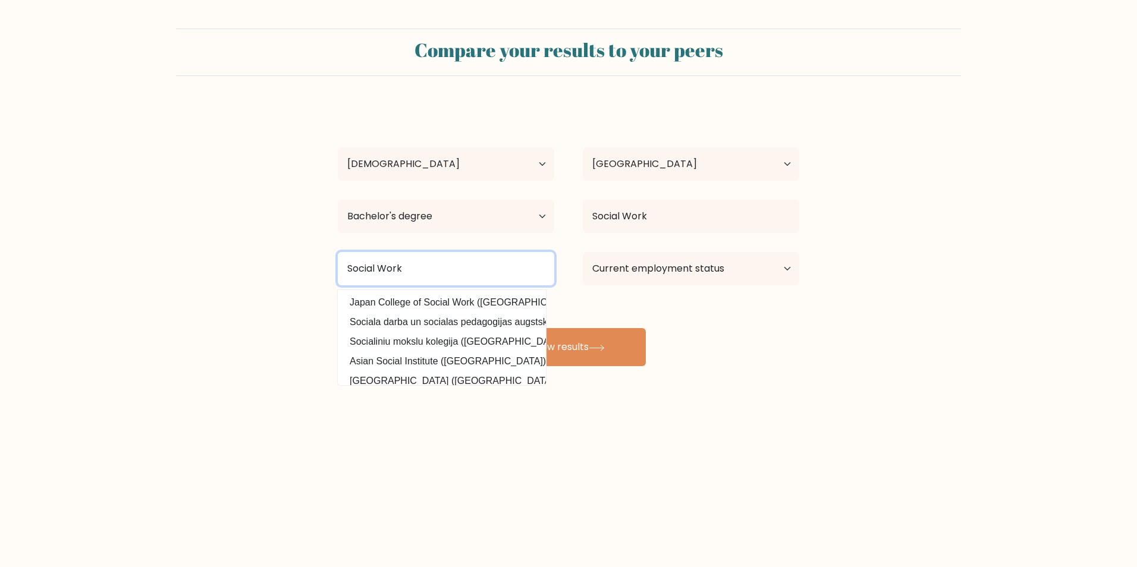
type input "Social Work"
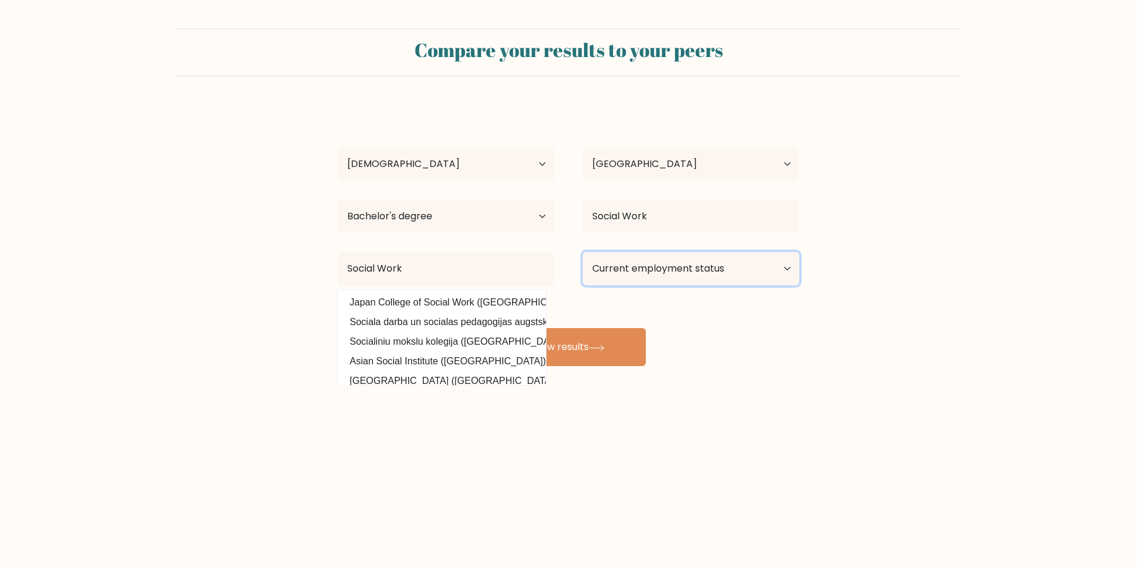
click at [644, 285] on select "Current employment status Employed Student Retired Other / prefer not to answer" at bounding box center [691, 268] width 216 height 33
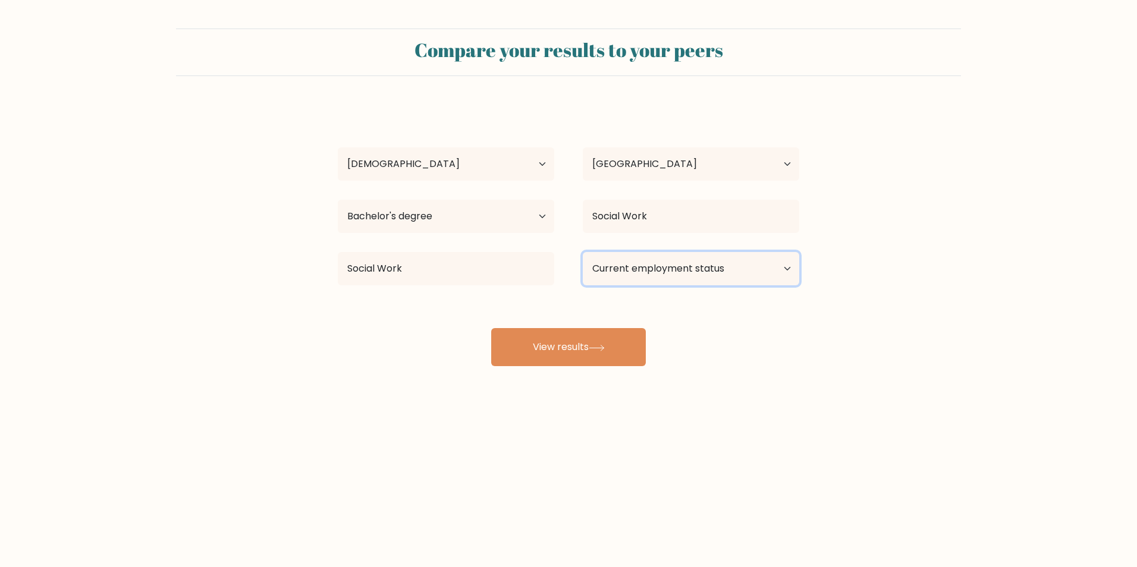
select select "other"
click at [583, 268] on select "Current employment status Employed Student Retired Other / prefer not to answer" at bounding box center [691, 268] width 216 height 33
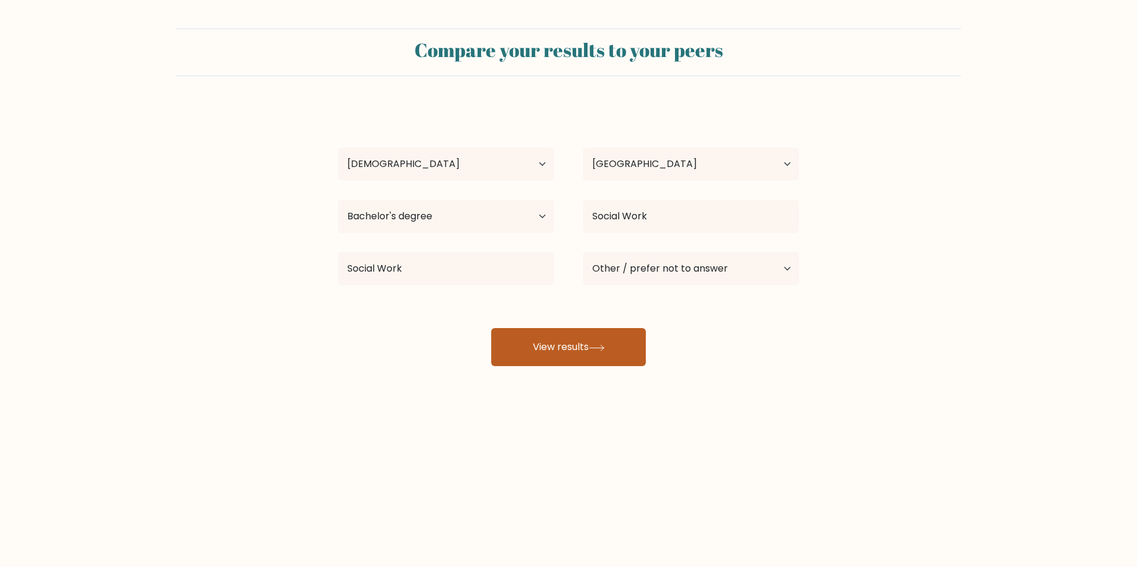
click at [599, 351] on icon at bounding box center [597, 348] width 16 height 7
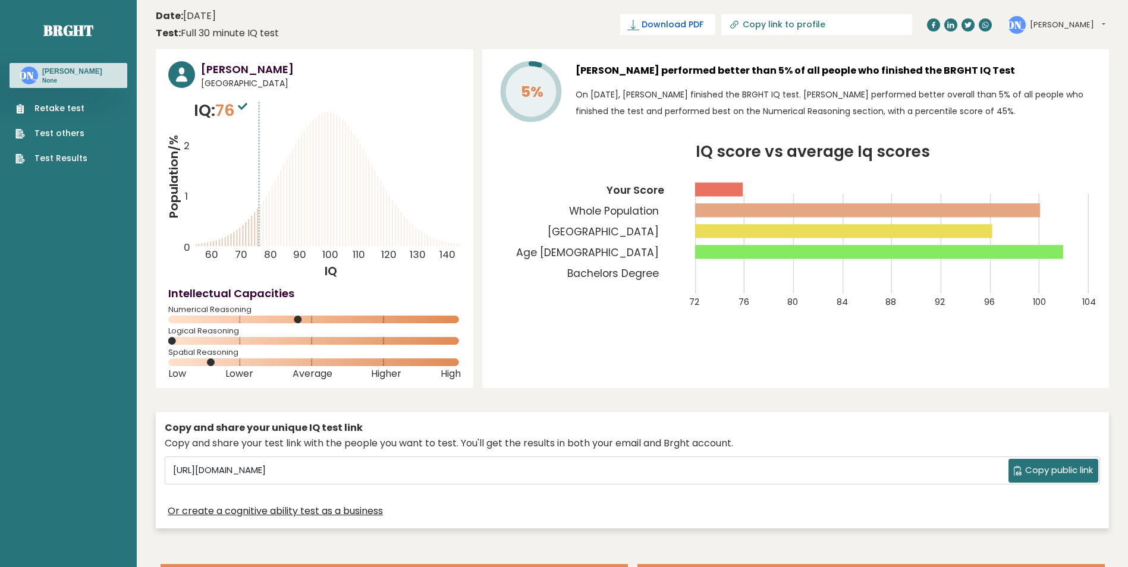
click at [706, 18] on link "Download PDF" at bounding box center [667, 24] width 95 height 21
